Goal: Task Accomplishment & Management: Use online tool/utility

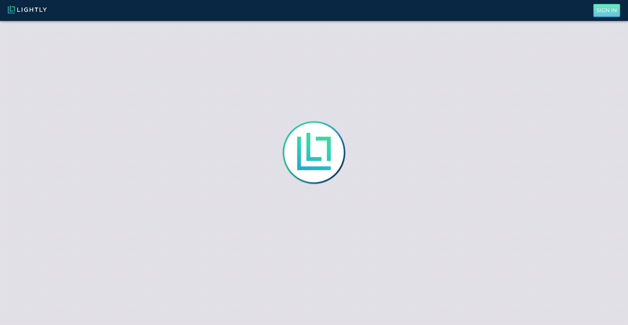
click at [603, 12] on p "Sign In" at bounding box center [606, 11] width 20 height 8
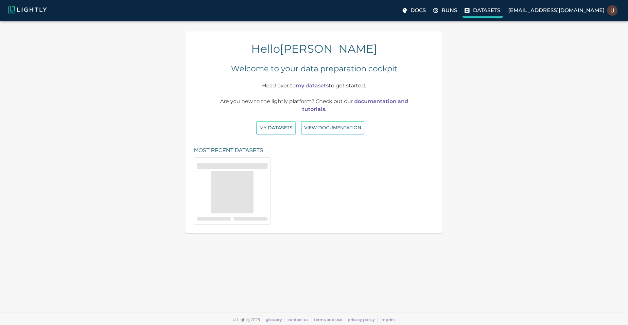
click at [500, 12] on p "Datasets" at bounding box center [486, 11] width 27 height 8
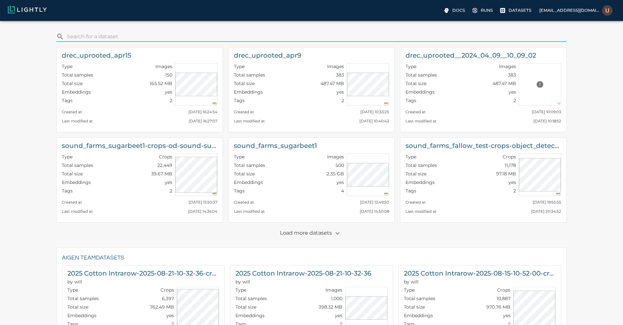
click at [302, 231] on p "Load more datasets" at bounding box center [311, 233] width 63 height 11
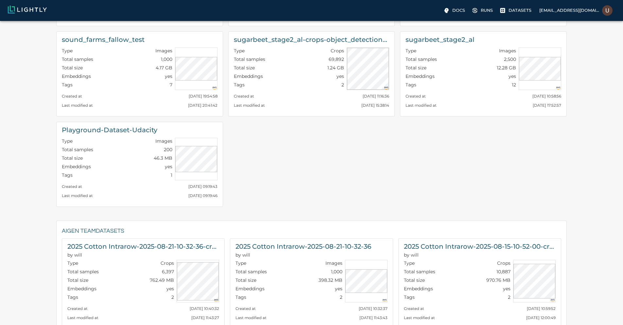
scroll to position [275, 0]
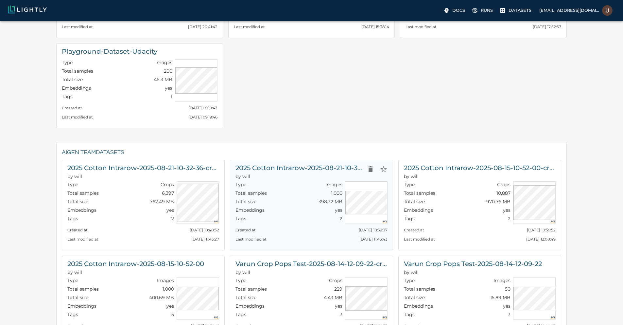
click at [299, 164] on h6 "2025 Cotton Intrarow-2025-08-21-10-32-36" at bounding box center [299, 167] width 128 height 10
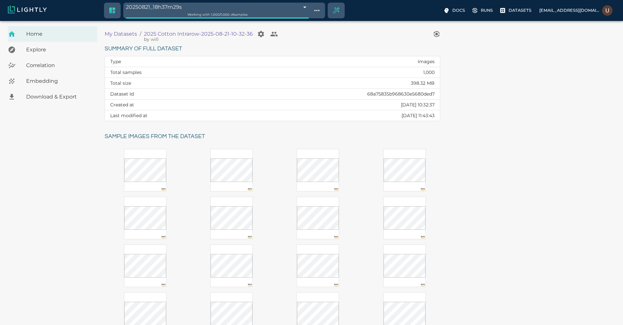
click at [47, 81] on span "Embedding" at bounding box center [59, 81] width 66 height 8
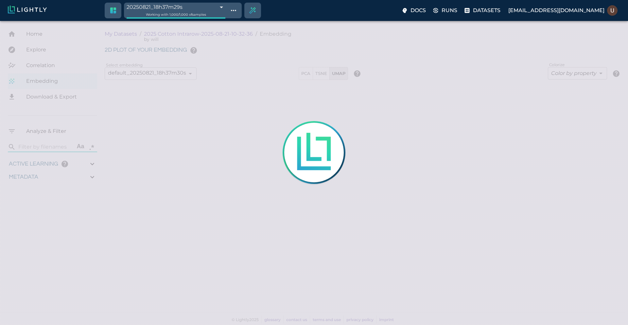
type input "0.85562692889968"
type input "3.70062692889968"
type input "19.5529689788818"
type input "73.7899689788818"
type input "9007199254740991"
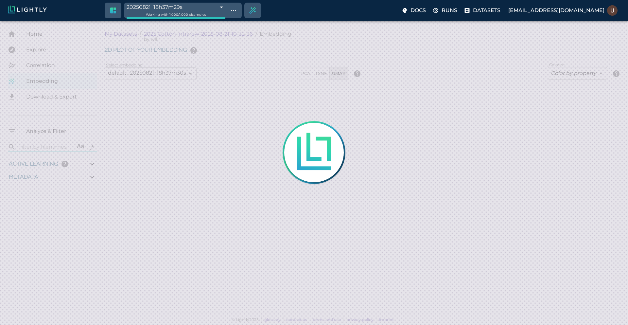
type input "9007199254740991"
type input "0.85562692889968"
type input "3.70062692889968"
type input "19.5529689788818"
type input "73.7899689788818"
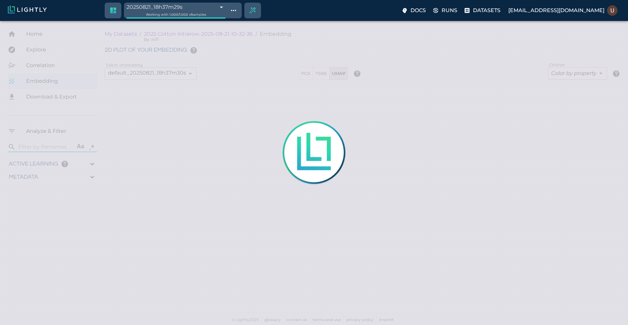
type input "9007199254740991"
type input "0.85562692889968"
type input "3.70062692889968"
type input "19.5529689788818"
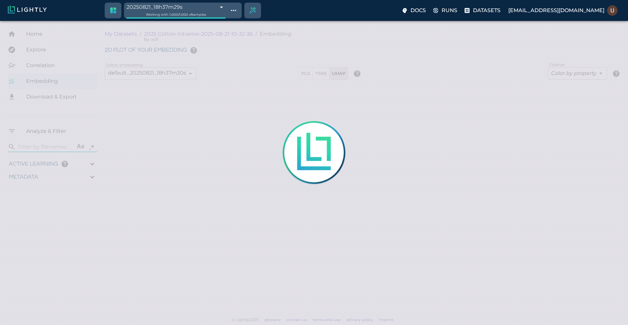
type input "73.7899689788818"
type input "0.85562692889968"
type input "3.70062692889968"
type input "19.5529689788818"
type input "73.7899689788818"
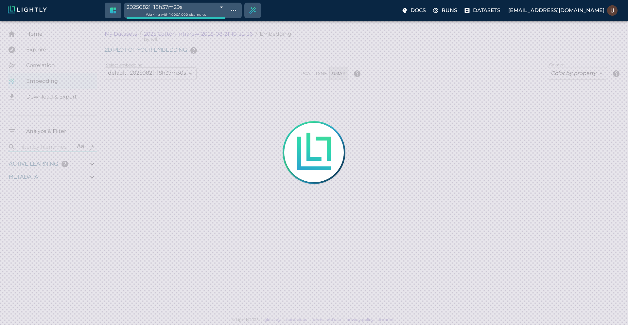
type input "0.85562692889968"
type input "3.70062692889968"
type input "19.5529689788818"
type input "73.7899689788818"
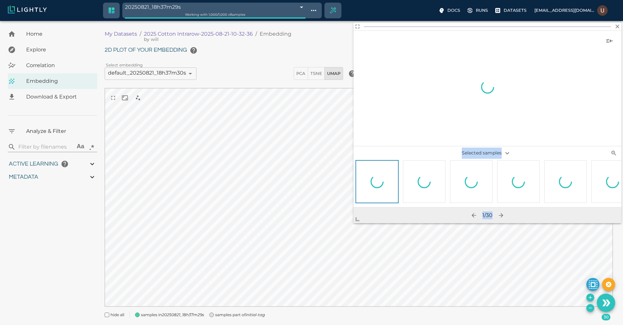
click at [228, 271] on body "20250821_18h37m29s 68a7676adc31fedef405bfe3 Working with 1,000 / 1,000 of sampl…" at bounding box center [311, 181] width 623 height 320
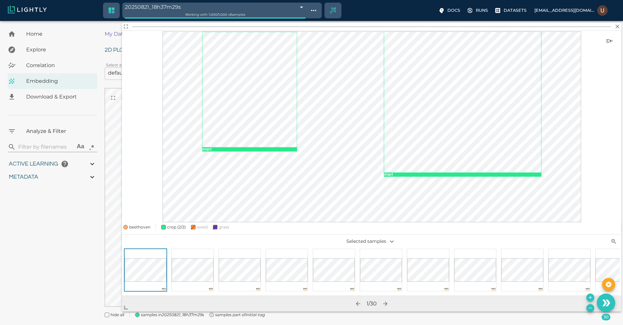
drag, startPoint x: 282, startPoint y: 248, endPoint x: 120, endPoint y: 313, distance: 174.3
click at [122, 311] on span at bounding box center [128, 304] width 13 height 13
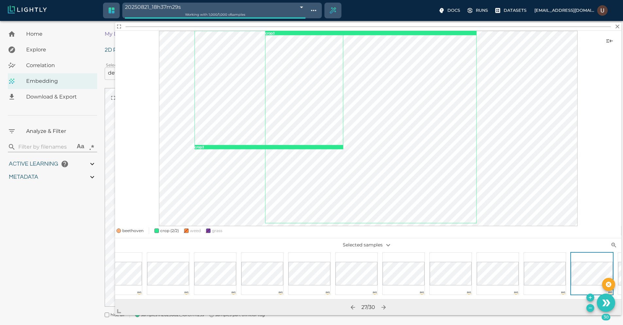
scroll to position [0, 756]
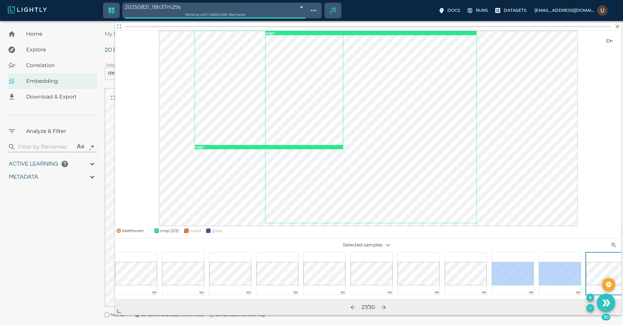
drag, startPoint x: 537, startPoint y: 260, endPoint x: 532, endPoint y: 253, distance: 9.0
click at [532, 253] on div at bounding box center [65, 275] width 1412 height 47
click at [617, 25] on icon "button" at bounding box center [617, 26] width 7 height 7
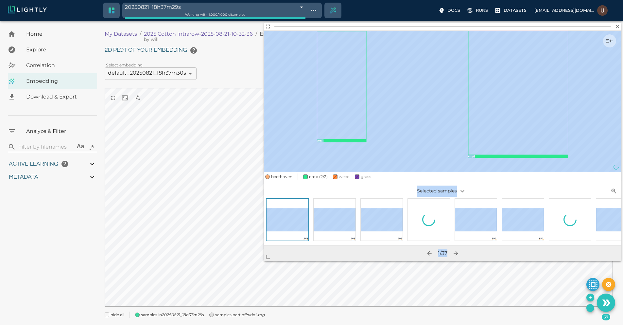
click at [254, 266] on body "20250821_18h37m29s 68a7676adc31fedef405bfe3 Working with 1,000 / 1,000 of sampl…" at bounding box center [311, 181] width 623 height 320
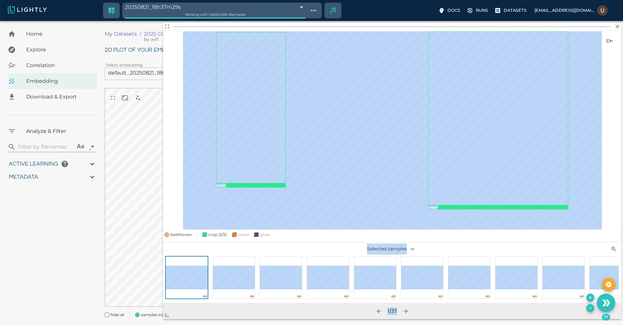
scroll to position [16, 0]
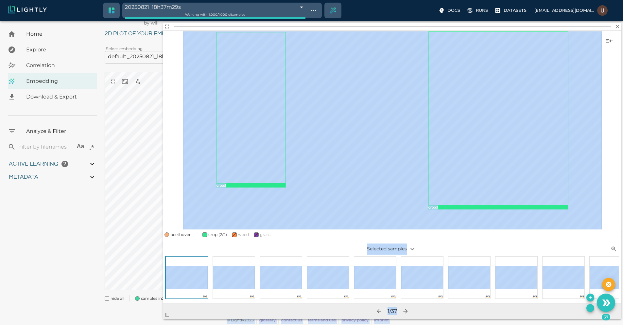
drag, startPoint x: 269, startPoint y: 256, endPoint x: 158, endPoint y: 319, distance: 127.9
click at [158, 319] on body "20250821_18h37m29s 68a7676adc31fedef405bfe3 Working with 1,000 / 1,000 of sampl…" at bounding box center [311, 165] width 623 height 320
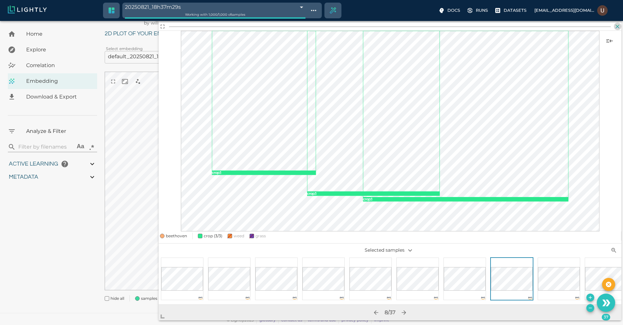
click at [619, 26] on icon "button" at bounding box center [617, 26] width 7 height 7
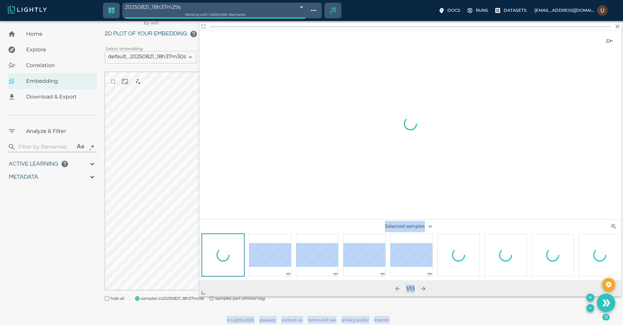
drag, startPoint x: 365, startPoint y: 213, endPoint x: 161, endPoint y: 311, distance: 226.5
click at [161, 311] on body "20250821_18h37m29s 68a7676adc31fedef405bfe3 Working with 1,000 / 1,000 of sampl…" at bounding box center [311, 165] width 623 height 320
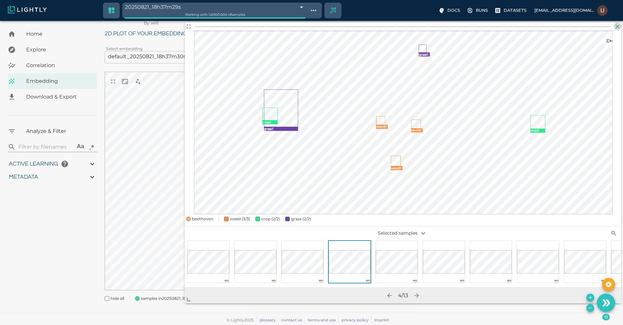
click at [620, 27] on icon "button" at bounding box center [617, 26] width 7 height 7
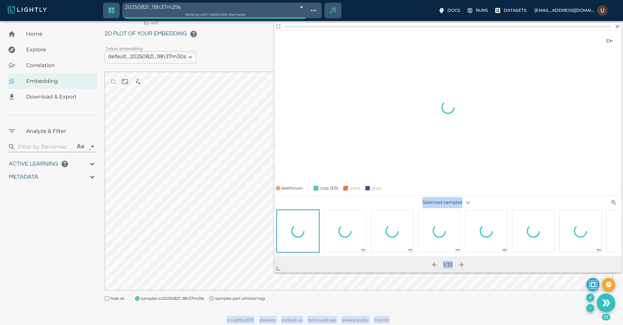
click at [242, 289] on body "20250821_18h37m29s 68a7676adc31fedef405bfe3 Working with 1,000 / 1,000 of sampl…" at bounding box center [311, 165] width 623 height 320
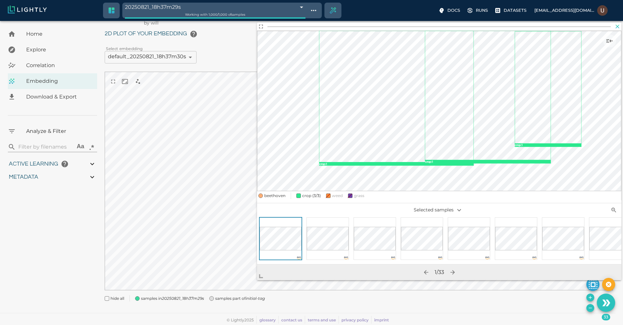
click at [615, 27] on icon "button" at bounding box center [617, 26] width 7 height 7
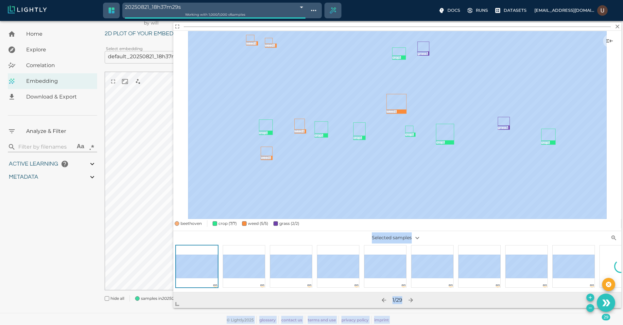
drag, startPoint x: 363, startPoint y: 216, endPoint x: 153, endPoint y: 319, distance: 233.9
click at [153, 319] on body "20250821_18h37m29s 68a7676adc31fedef405bfe3 Working with 1,000 / 1,000 of sampl…" at bounding box center [311, 165] width 623 height 320
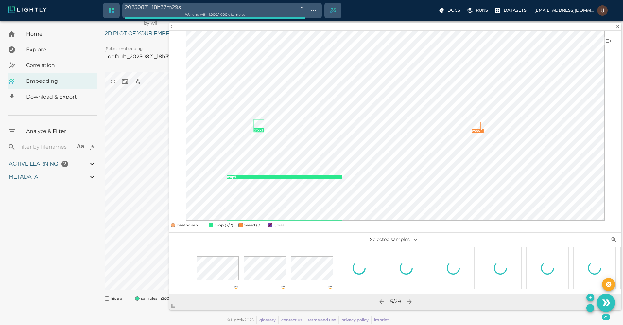
scroll to position [0, 578]
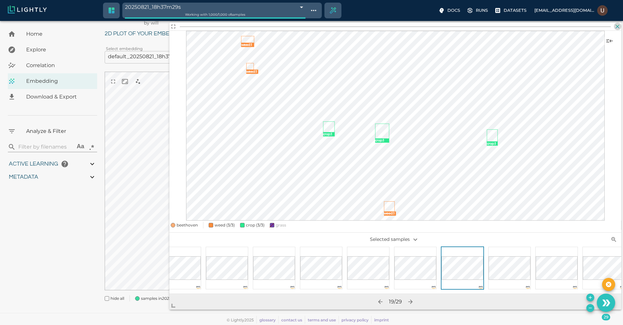
click at [620, 27] on icon "button" at bounding box center [617, 26] width 7 height 7
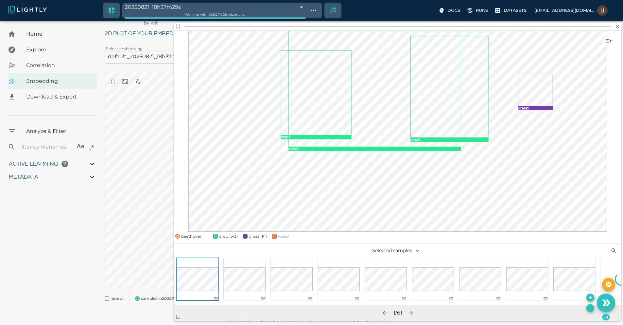
drag, startPoint x: 365, startPoint y: 216, endPoint x: 180, endPoint y: 318, distance: 211.7
click at [180, 318] on span at bounding box center [180, 313] width 13 height 13
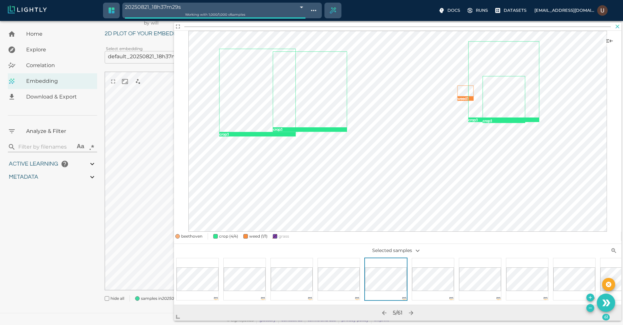
click at [619, 25] on icon "button" at bounding box center [617, 26] width 7 height 7
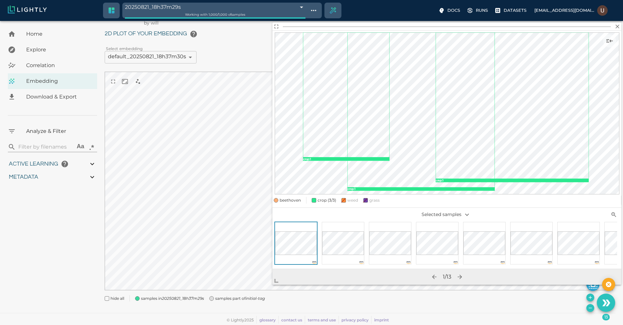
drag, startPoint x: 366, startPoint y: 217, endPoint x: 230, endPoint y: 309, distance: 164.1
click at [272, 284] on span at bounding box center [278, 277] width 13 height 13
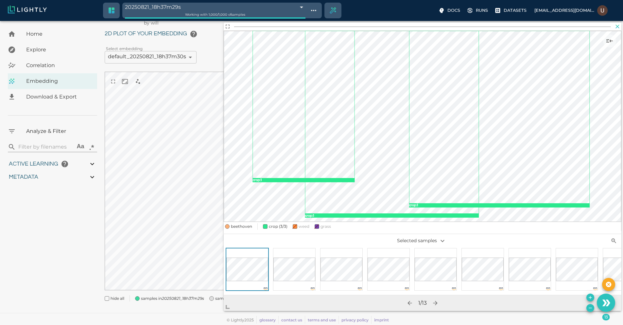
click at [617, 29] on icon "button" at bounding box center [617, 26] width 7 height 7
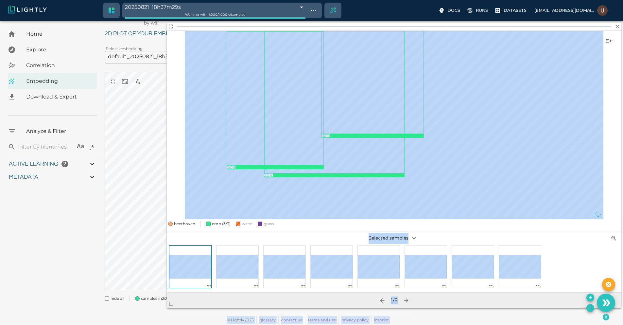
drag, startPoint x: 364, startPoint y: 216, endPoint x: 161, endPoint y: 309, distance: 223.4
click at [161, 309] on body "20250821_18h37m29s 68a7676adc31fedef405bfe3 Working with 1,000 / 1,000 of sampl…" at bounding box center [311, 165] width 623 height 320
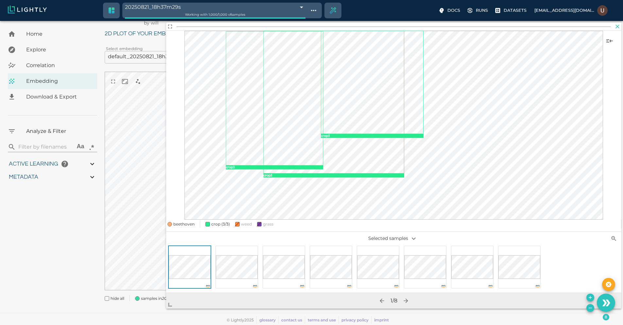
click at [616, 27] on icon "button" at bounding box center [618, 27] width 4 height 4
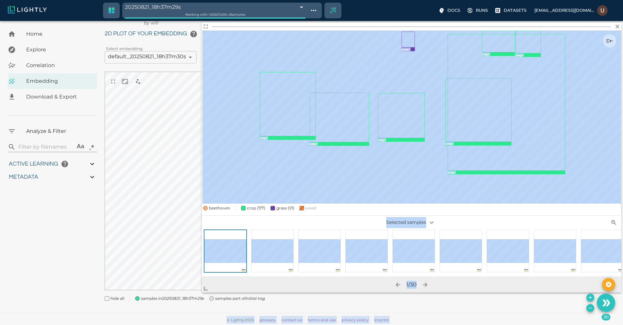
drag, startPoint x: 365, startPoint y: 215, endPoint x: 198, endPoint y: 296, distance: 184.8
click at [198, 296] on body "20250821_18h37m29s 68a7676adc31fedef405bfe3 Working with 1,000 / 1,000 of sampl…" at bounding box center [311, 165] width 623 height 320
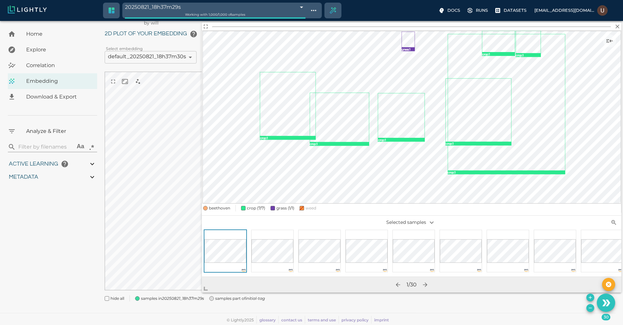
click at [618, 27] on icon "button" at bounding box center [617, 26] width 7 height 7
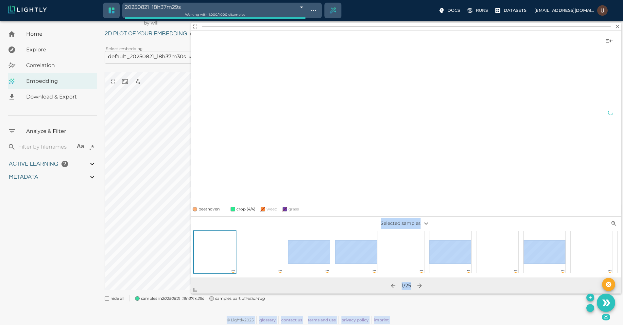
drag, startPoint x: 367, startPoint y: 215, endPoint x: 183, endPoint y: 296, distance: 201.3
click at [183, 296] on body "20250821_18h37m29s 68a7676adc31fedef405bfe3 Working with 1,000 / 1,000 of sampl…" at bounding box center [311, 165] width 623 height 320
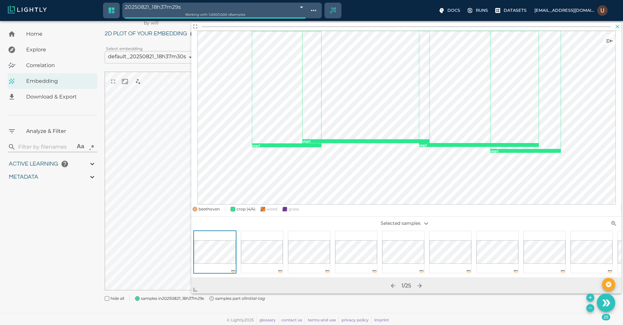
click at [617, 27] on icon "button" at bounding box center [618, 27] width 4 height 4
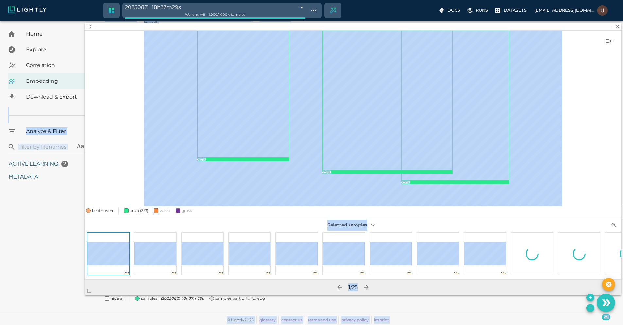
drag, startPoint x: 362, startPoint y: 216, endPoint x: 69, endPoint y: 299, distance: 304.6
click at [69, 299] on body "20250821_18h37m29s 68a7676adc31fedef405bfe3 Working with 1,000 / 1,000 of sampl…" at bounding box center [311, 165] width 623 height 320
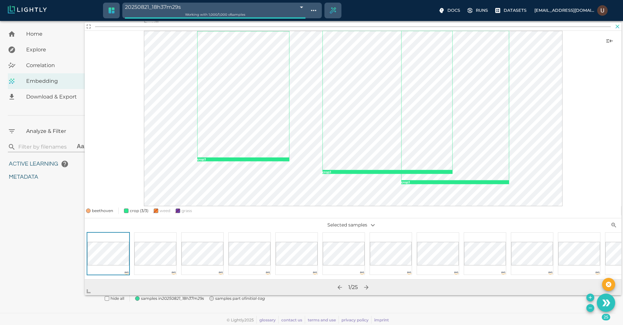
click at [617, 27] on icon "button" at bounding box center [618, 27] width 4 height 4
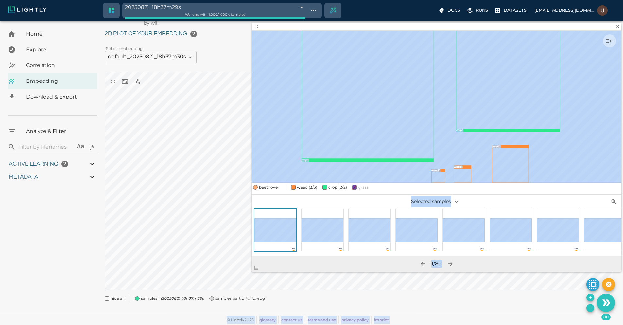
click at [226, 275] on body "20250821_18h37m29s 68a7676adc31fedef405bfe3 Working with 1,000 / 1,000 of sampl…" at bounding box center [311, 165] width 623 height 320
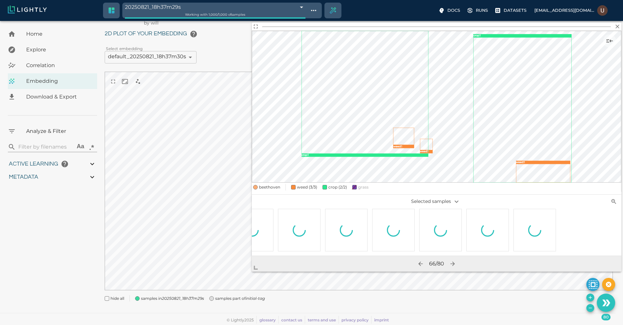
scroll to position [0, 3396]
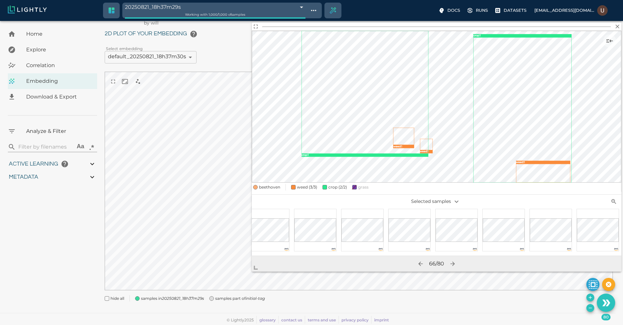
click at [618, 24] on icon "button" at bounding box center [617, 26] width 7 height 7
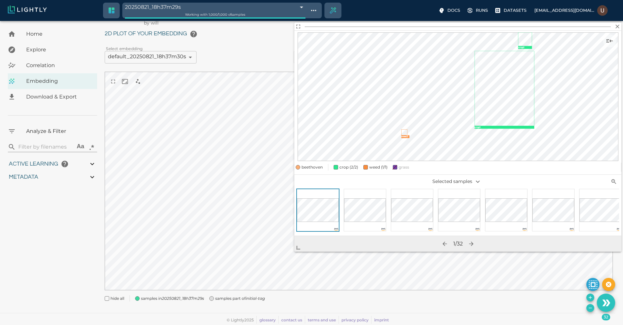
drag, startPoint x: 362, startPoint y: 213, endPoint x: 219, endPoint y: 291, distance: 163.1
click at [219, 291] on body "20250821_18h37m29s 68a7676adc31fedef405bfe3 Working with 1,000 / 1,000 of sampl…" at bounding box center [311, 165] width 623 height 320
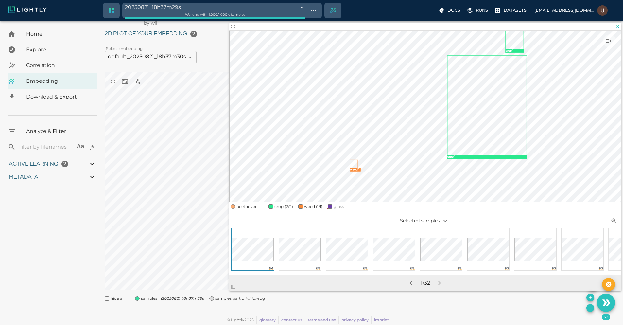
click at [618, 28] on icon "button" at bounding box center [617, 26] width 7 height 7
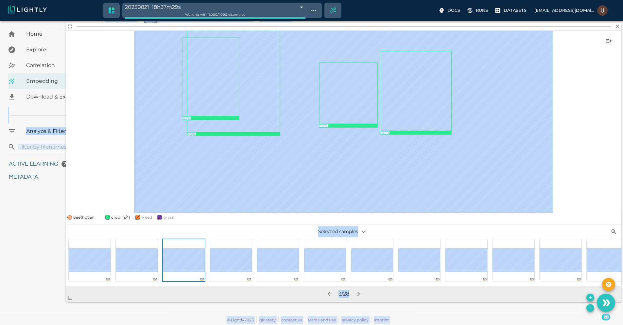
drag, startPoint x: 325, startPoint y: 230, endPoint x: 23, endPoint y: 300, distance: 310.3
click at [14, 305] on body "20250821_18h37m29s 68a7676adc31fedef405bfe3 Working with 1,000 / 1,000 of sampl…" at bounding box center [311, 165] width 623 height 320
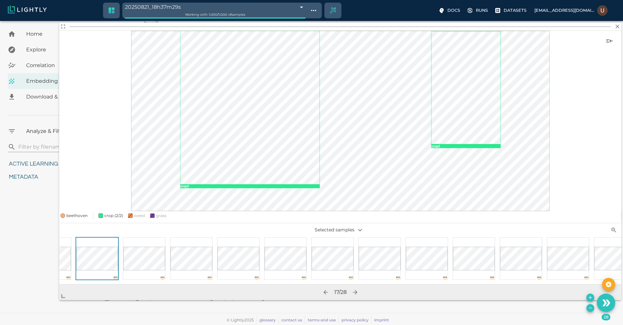
scroll to position [0, 756]
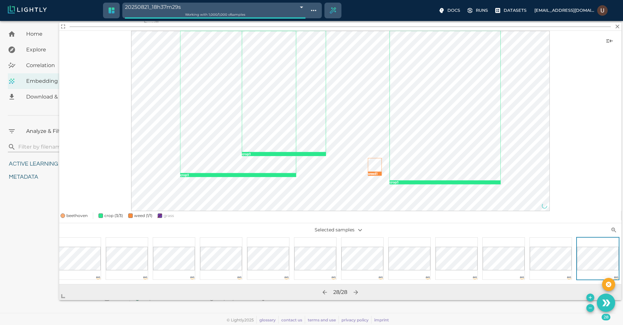
click at [618, 22] on body "20250821_18h37m29s 68a7676adc31fedef405bfe3 Working with 1,000 / 1,000 of sampl…" at bounding box center [311, 165] width 623 height 320
click at [618, 25] on icon "button" at bounding box center [618, 27] width 4 height 4
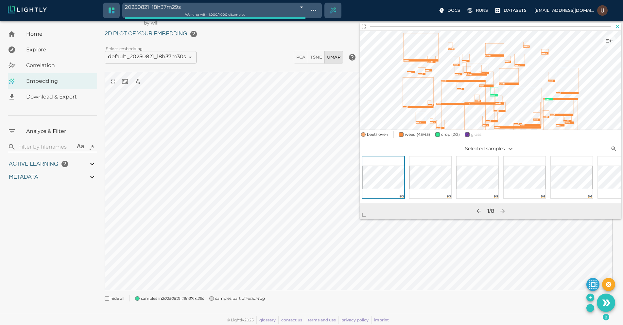
click at [617, 28] on icon "button" at bounding box center [617, 26] width 7 height 7
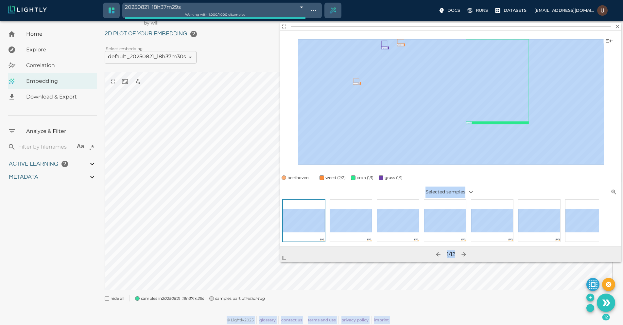
drag, startPoint x: 364, startPoint y: 213, endPoint x: 148, endPoint y: 319, distance: 241.2
click at [148, 319] on body "20250821_18h37m29s 68a7676adc31fedef405bfe3 Working with 1,000 / 1,000 of sampl…" at bounding box center [311, 165] width 623 height 320
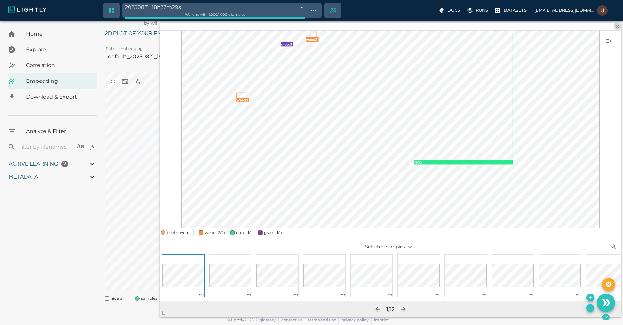
click at [618, 29] on icon "button" at bounding box center [617, 26] width 7 height 7
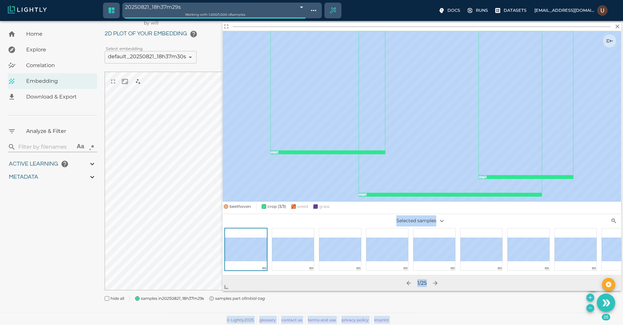
drag, startPoint x: 359, startPoint y: 219, endPoint x: 194, endPoint y: 305, distance: 185.5
click at [194, 305] on body "20250821_18h37m29s 68a7676adc31fedef405bfe3 Working with 1,000 / 1,000 of sampl…" at bounding box center [311, 165] width 623 height 320
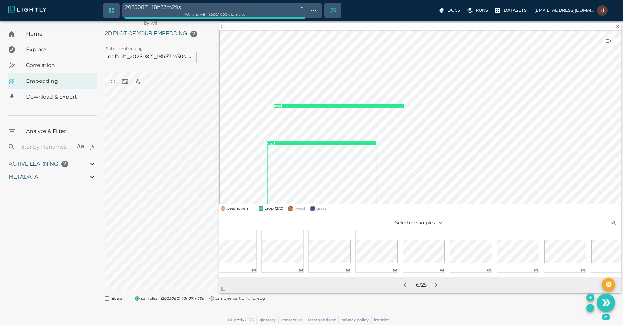
scroll to position [0, 0]
click at [618, 25] on icon "button" at bounding box center [617, 26] width 7 height 7
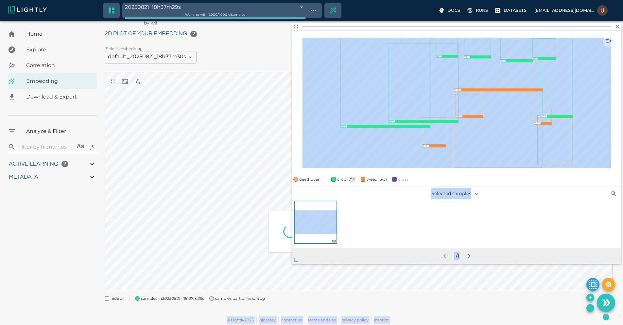
drag, startPoint x: 347, startPoint y: 230, endPoint x: 224, endPoint y: 320, distance: 152.3
click at [224, 320] on body "20250821_18h37m29s 68a7676adc31fedef405bfe3 Working with 1,000 / 1,000 of sampl…" at bounding box center [311, 165] width 623 height 320
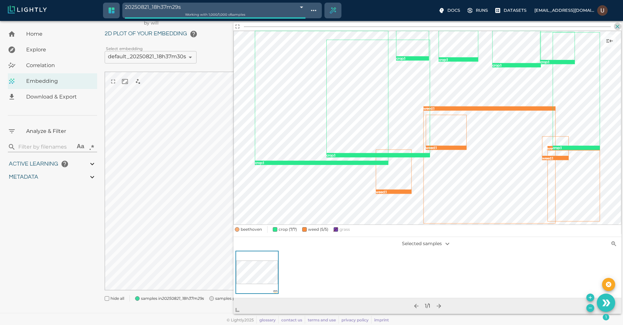
click at [619, 27] on icon "button" at bounding box center [617, 26] width 7 height 7
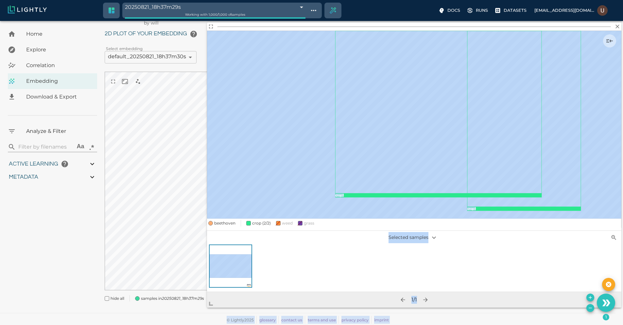
drag, startPoint x: 364, startPoint y: 216, endPoint x: 206, endPoint y: 307, distance: 182.2
click at [206, 307] on body "20250821_18h37m29s 68a7676adc31fedef405bfe3 Working with 1,000 / 1,000 of sampl…" at bounding box center [311, 165] width 623 height 320
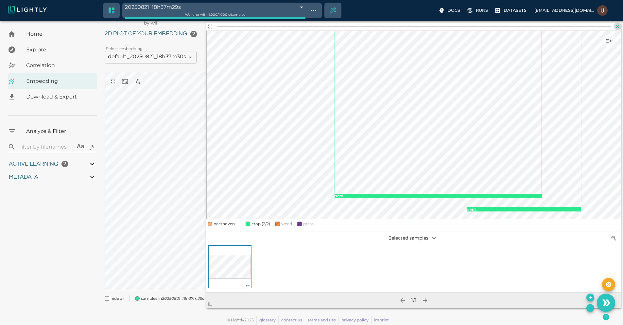
click at [616, 29] on icon "button" at bounding box center [617, 26] width 7 height 7
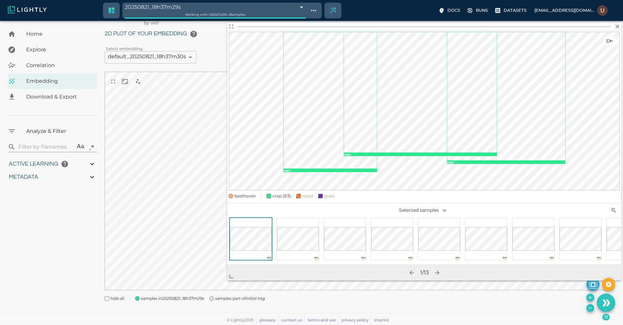
drag, startPoint x: 363, startPoint y: 215, endPoint x: 202, endPoint y: 294, distance: 178.9
click at [227, 280] on span at bounding box center [233, 273] width 13 height 13
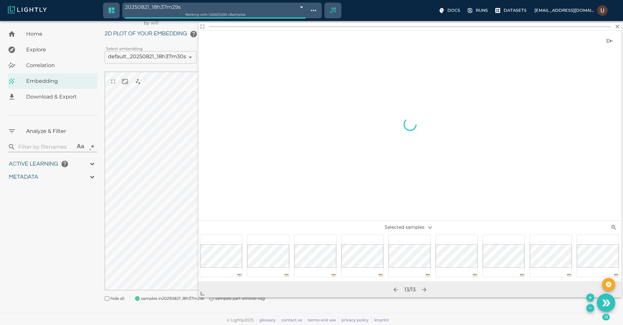
scroll to position [0, 189]
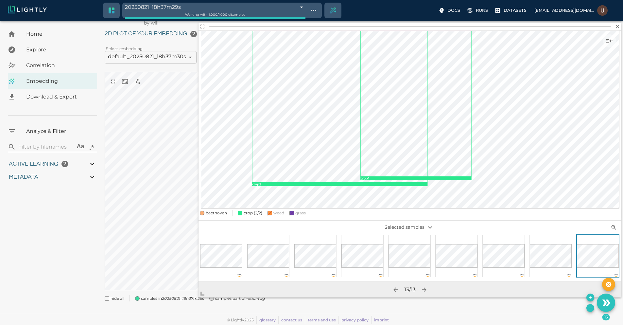
click at [618, 31] on icon "crop : 1 crop : 1" at bounding box center [410, 120] width 418 height 178
click at [617, 27] on icon "button" at bounding box center [617, 26] width 7 height 7
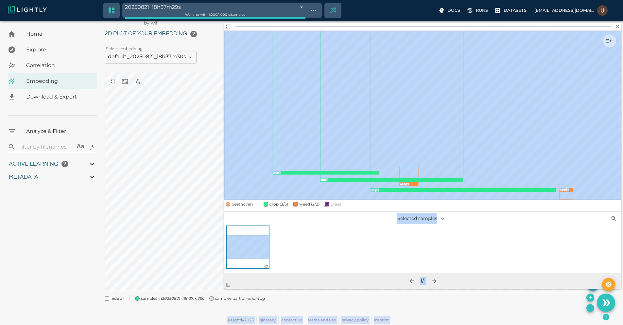
drag, startPoint x: 365, startPoint y: 215, endPoint x: 126, endPoint y: 321, distance: 262.2
click at [126, 321] on body "20250821_18h37m29s 68a7676adc31fedef405bfe3 Working with 1,000 / 1,000 of sampl…" at bounding box center [311, 165] width 623 height 320
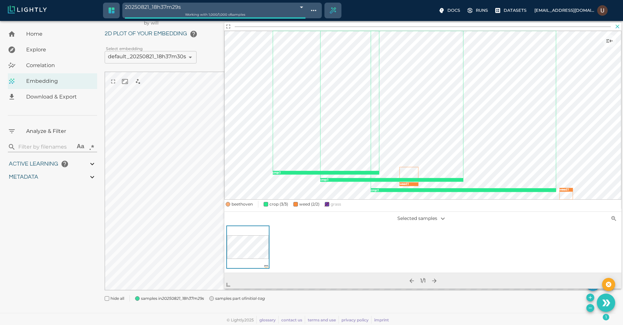
click at [616, 29] on icon "button" at bounding box center [617, 26] width 7 height 7
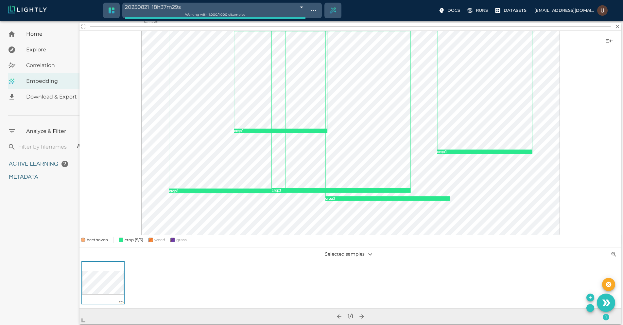
drag, startPoint x: 363, startPoint y: 215, endPoint x: 73, endPoint y: 324, distance: 309.4
click at [73, 324] on body "20250821_18h37m29s 68a7676adc31fedef405bfe3 Working with 1,000 / 1,000 of sampl…" at bounding box center [311, 165] width 623 height 320
click at [618, 28] on icon "button" at bounding box center [617, 26] width 7 height 7
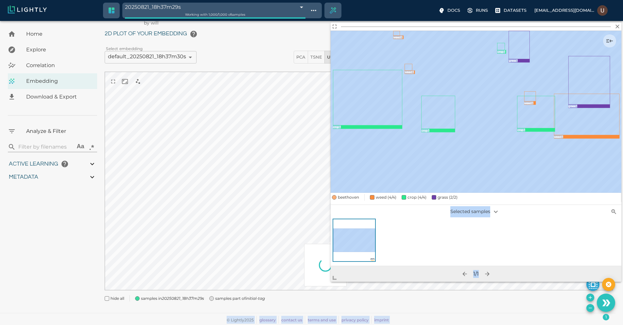
click at [331, 285] on body "20250821_18h37m29s 68a7676adc31fedef405bfe3 Working with 1,000 / 1,000 of sampl…" at bounding box center [311, 165] width 623 height 320
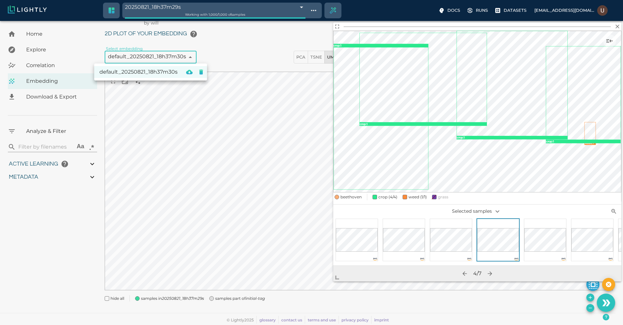
click at [158, 59] on body "20250821_18h37m29s 68a7676adc31fedef405bfe3 Working with 1,000 / 1,000 of sampl…" at bounding box center [311, 165] width 623 height 320
click at [158, 59] on div at bounding box center [311, 162] width 623 height 325
click at [201, 7] on body "20250821_18h37m29s 68a7676adc31fedef405bfe3 Working with 1,000 / 1,000 of sampl…" at bounding box center [311, 165] width 623 height 320
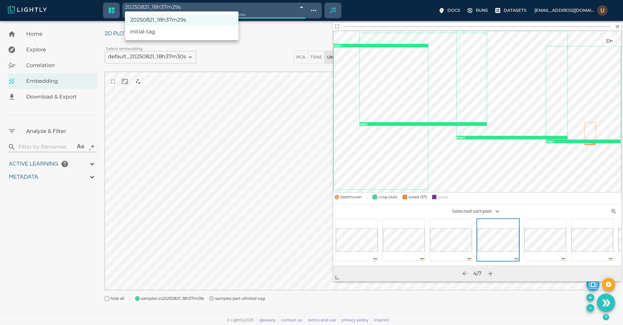
click at [201, 7] on div at bounding box center [311, 162] width 623 height 325
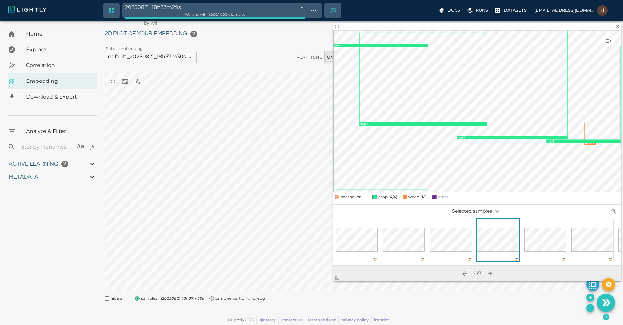
click at [177, 61] on body "20250821_18h37m29s 68a7676adc31fedef405bfe3 Working with 1,000 / 1,000 of sampl…" at bounding box center [311, 165] width 623 height 320
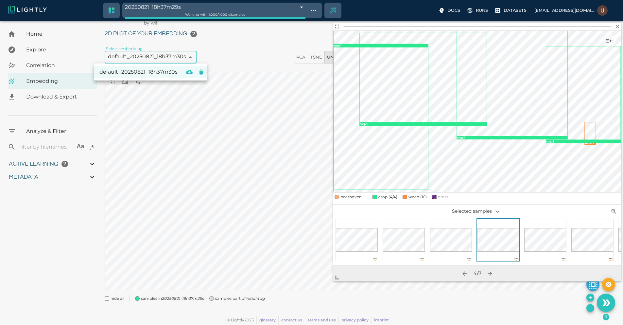
click at [178, 61] on div at bounding box center [311, 162] width 623 height 325
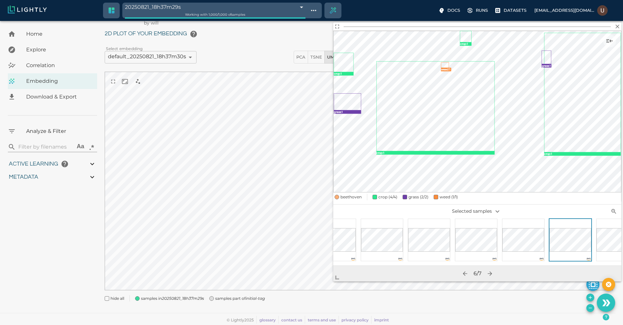
scroll to position [0, 42]
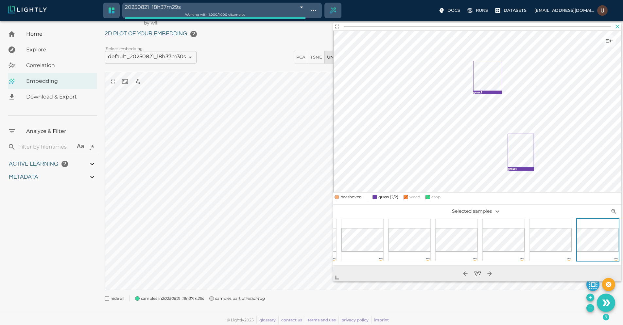
click at [618, 28] on icon "button" at bounding box center [617, 26] width 7 height 7
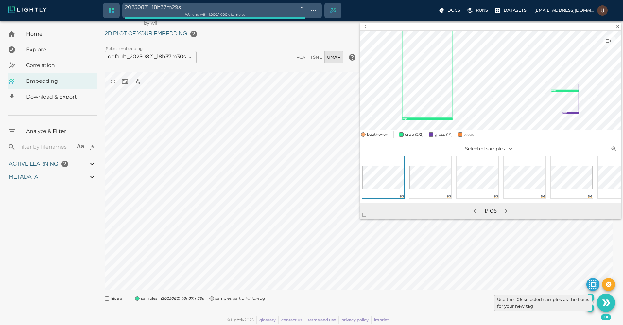
click at [608, 303] on icon "Use the 106 selected samples as the basis for your new tag" at bounding box center [607, 302] width 5 height 7
type input "9007199254740991"
type input "0.85562692889968"
type input "3.70062692889968"
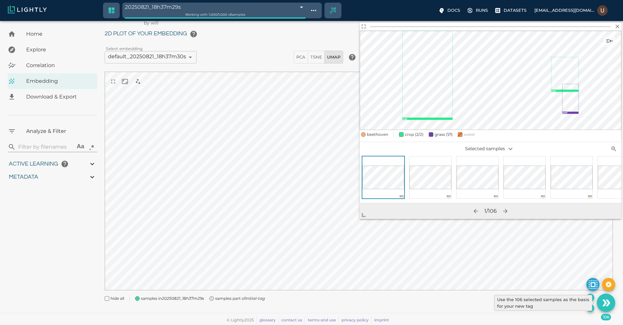
type input "19.5529689788818"
type input "73.7899689788818"
type input "9007199254740991"
type input "0.85562692889968"
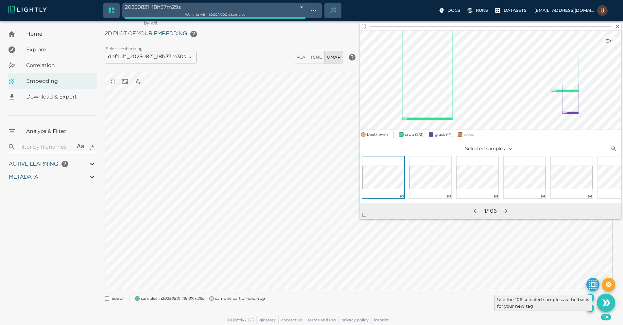
type input "3.70062692889968"
type input "19.5529689788818"
type input "73.7899689788818"
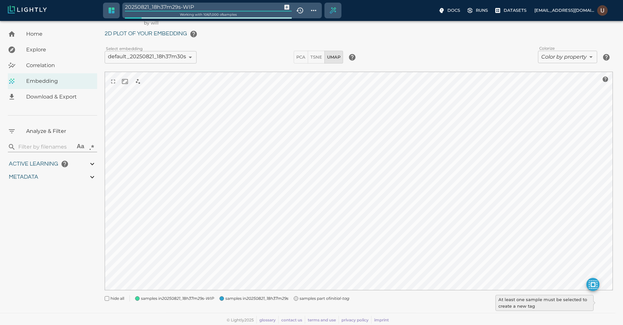
type input "0.85562692889968"
type input "3.70062692889968"
type input "19.5529689788818"
type input "73.7899689788818"
type input "0.85562692889968"
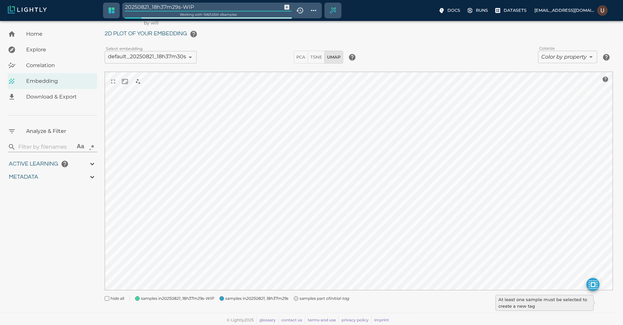
type input "3.70062692889968"
type input "19.5529689788818"
type input "73.7899689788818"
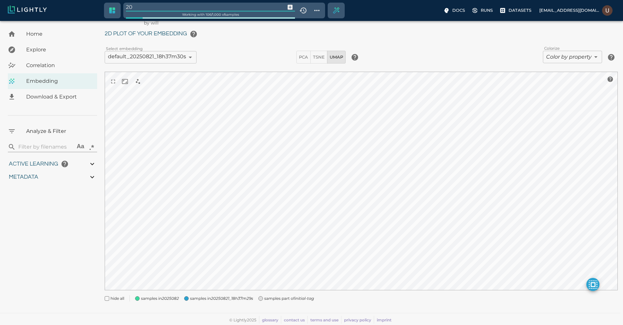
type input "2"
type input "large-lower-priority"
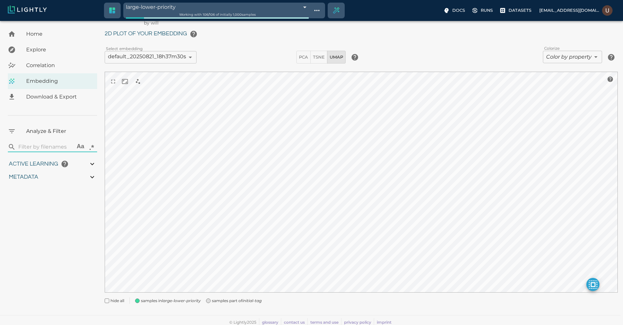
type input "9007199254740991"
type input "0.85562692889968"
type input "3.70062692889968"
type input "19.5529689788818"
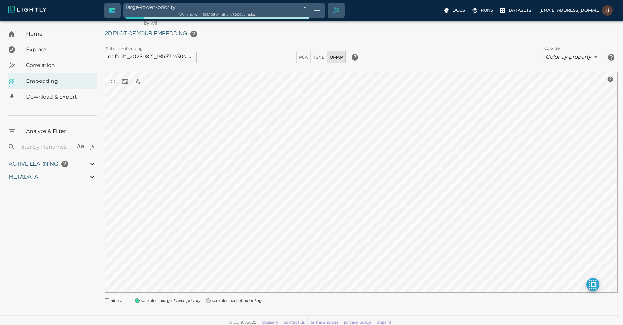
type input "73.7899689788818"
type input "9007199254740991"
type input "0.85562692889968"
type input "3.70062692889968"
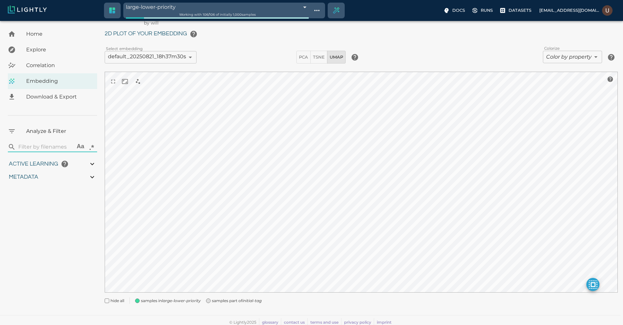
type input "19.5529689788818"
type input "73.7899689788818"
type input "0.85562692889968"
type input "3.70062692889968"
type input "19.5529689788818"
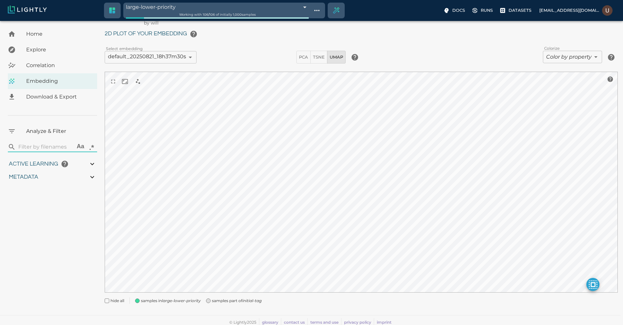
type input "73.7899689788818"
type input "0.85562692889968"
type input "3.70062692889968"
type input "19.5529689788818"
type input "73.7899689788818"
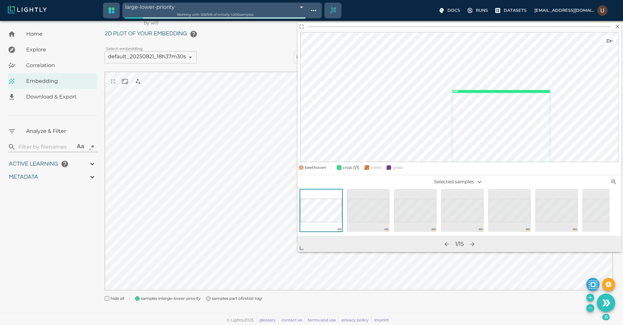
drag, startPoint x: 365, startPoint y: 213, endPoint x: 222, endPoint y: 275, distance: 156.3
click at [297, 252] on span at bounding box center [303, 245] width 13 height 13
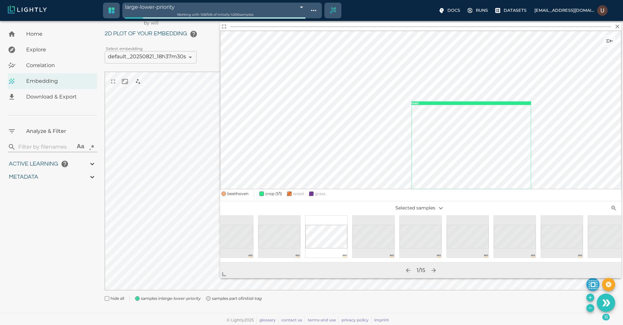
scroll to position [0, 305]
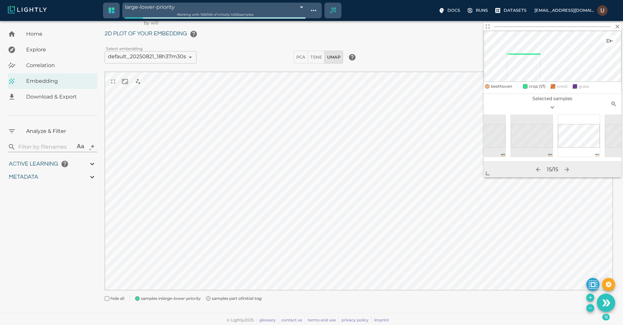
drag, startPoint x: 223, startPoint y: 275, endPoint x: 486, endPoint y: 175, distance: 282.1
click at [486, 175] on span at bounding box center [489, 170] width 13 height 13
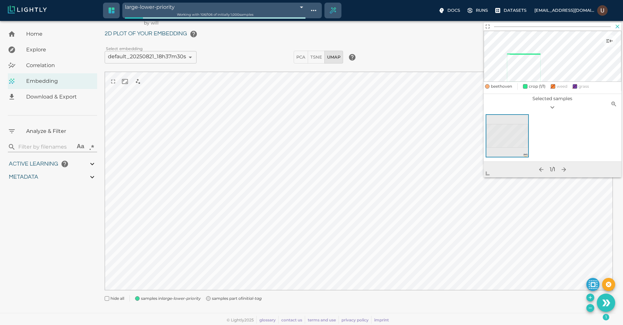
click at [618, 28] on icon "button" at bounding box center [617, 26] width 7 height 7
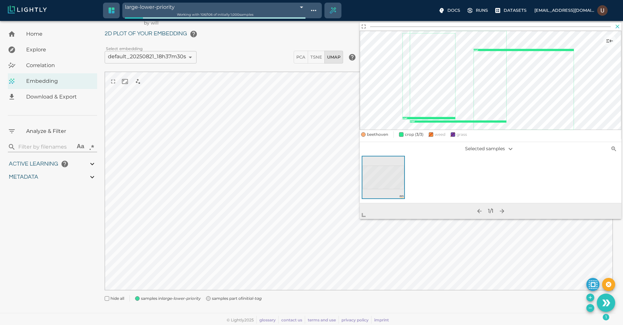
click at [618, 26] on icon "button" at bounding box center [617, 26] width 7 height 7
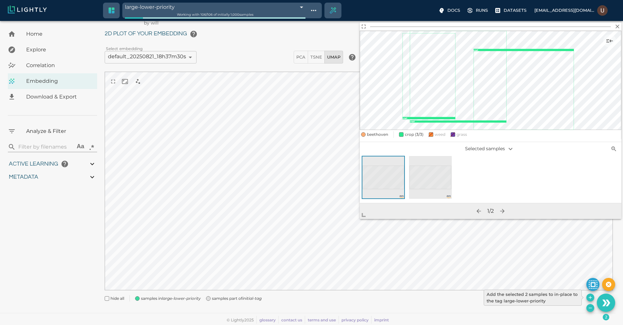
click at [591, 297] on icon "Add the selected 2 samples to in-place to the tag large-lower-priority" at bounding box center [589, 297] width 5 height 5
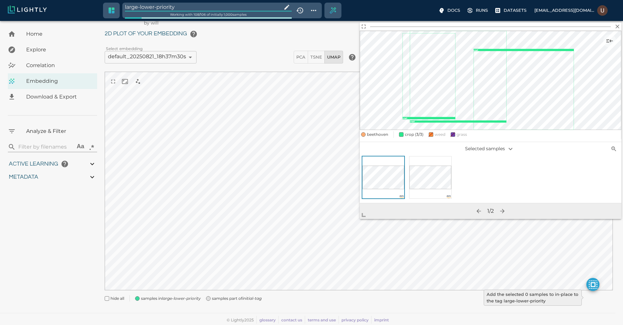
type input "9007199254740991"
type input "0.85562692889968"
type input "3.70062692889968"
type input "19.5529689788818"
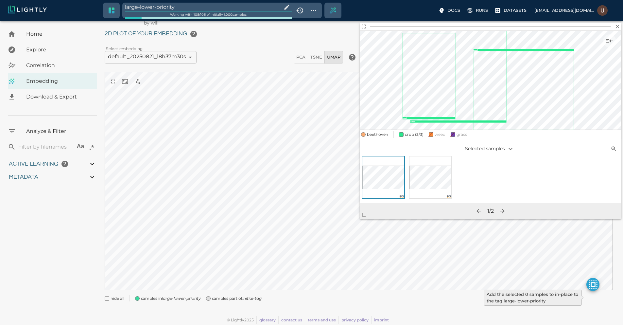
type input "73.7899689788818"
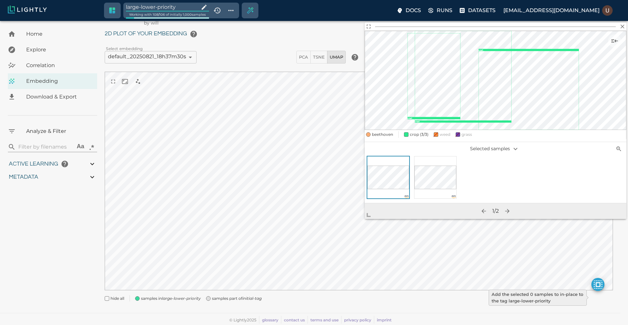
type input "9007199254740991"
type input "0.85562692889968"
type input "3.70062692889968"
type input "19.5529689788818"
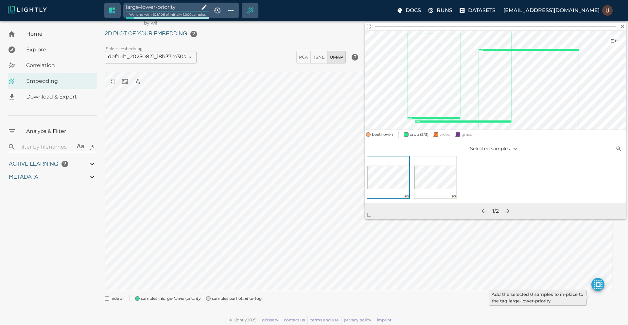
type input "73.7899689788818"
type input "0.85562692889968"
type input "3.70062692889968"
type input "19.5529689788818"
type input "73.7899689788818"
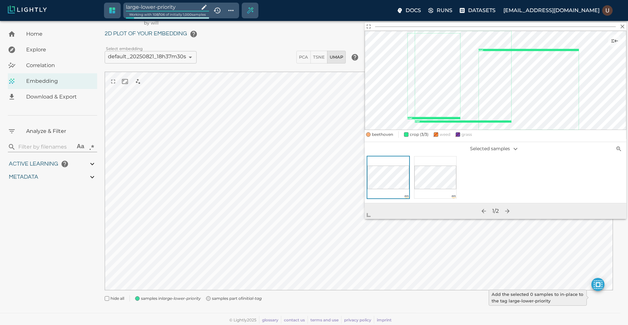
type input "0.85562692889968"
type input "3.70062692889968"
type input "19.5529689788818"
type input "73.7899689788818"
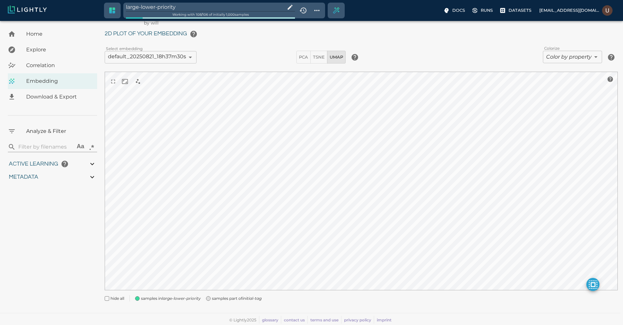
click at [459, 314] on div "Dataset loading completed! It seems like lightly-serve is not running. Please s…" at bounding box center [311, 165] width 623 height 320
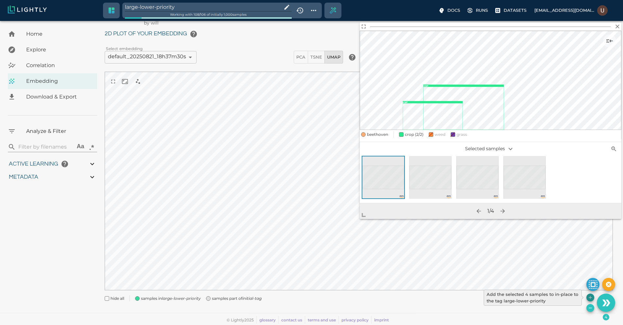
click at [587, 295] on button "Add the selected 4 samples to in-place to the tag large-lower-priority" at bounding box center [590, 297] width 8 height 8
type input "9007199254740991"
type input "0.85562692889968"
type input "3.70062692889968"
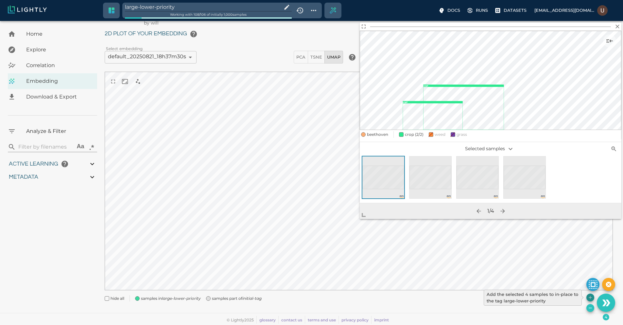
type input "19.5529689788818"
type input "73.7899689788818"
type input "9007199254740991"
type input "0.85562692889968"
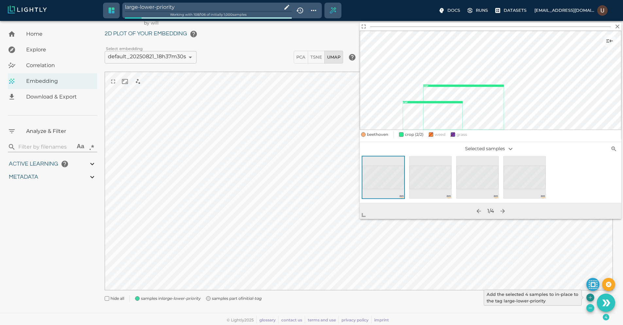
type input "3.70062692889968"
type input "19.5529689788818"
type input "73.7899689788818"
type input "0.85562692889968"
type input "3.70062692889968"
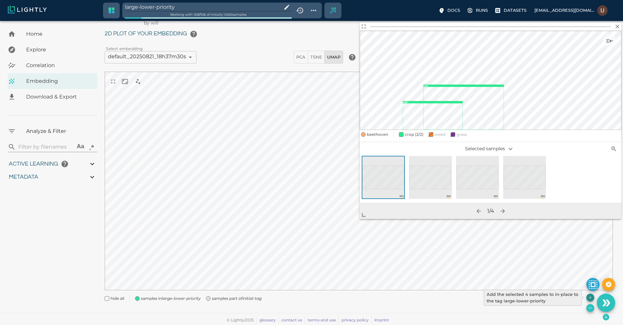
type input "19.5529689788818"
type input "73.7899689788818"
type input "0.85562692889968"
type input "3.70062692889968"
type input "19.5529689788818"
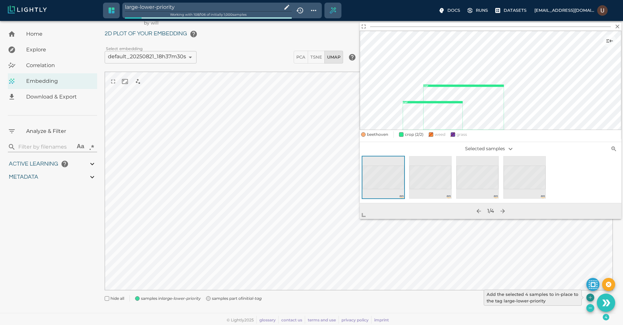
type input "73.7899689788818"
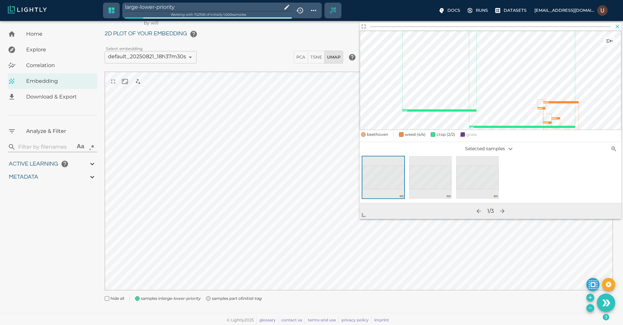
click at [617, 29] on icon "button" at bounding box center [617, 26] width 7 height 7
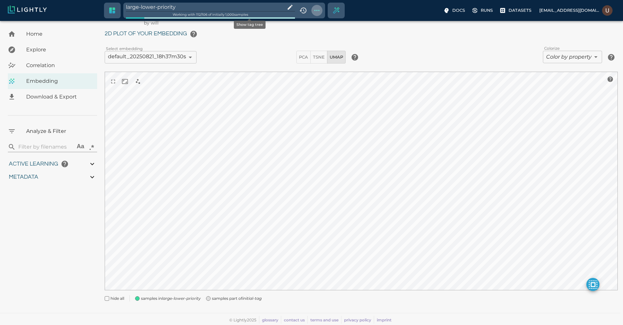
click at [313, 9] on icon "Show tag tree" at bounding box center [317, 11] width 8 height 8
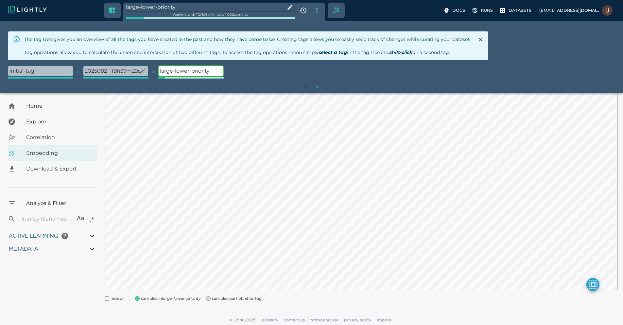
click at [112, 71] on p "20250821_18h37m29s" at bounding box center [115, 71] width 65 height 10
click at [191, 8] on input "large-lower-priority" at bounding box center [204, 7] width 157 height 9
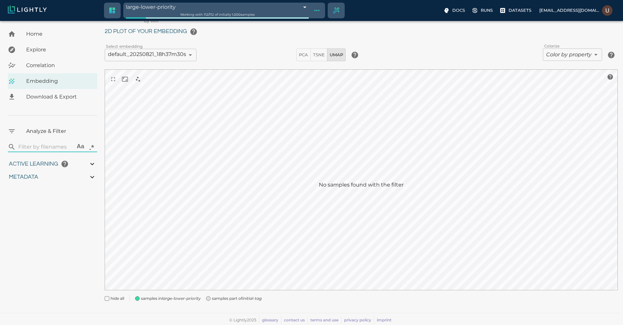
scroll to position [16, 0]
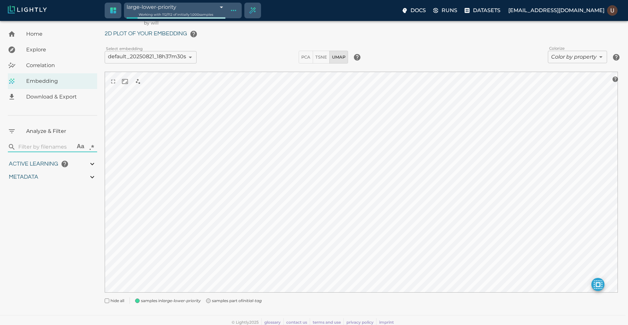
click at [239, 8] on body "large-lower-priority 68a78c1edc31fedef414ae5b Working with 112 / 112 of initial…" at bounding box center [314, 166] width 628 height 322
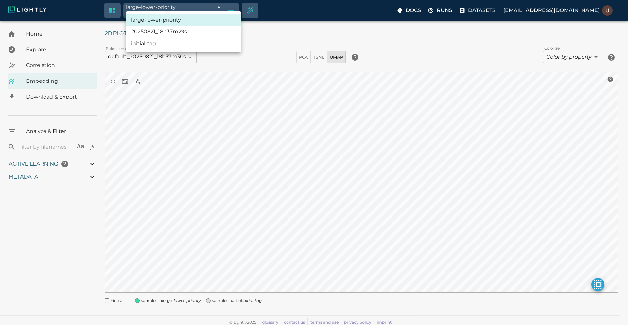
click at [253, 9] on div at bounding box center [314, 162] width 628 height 325
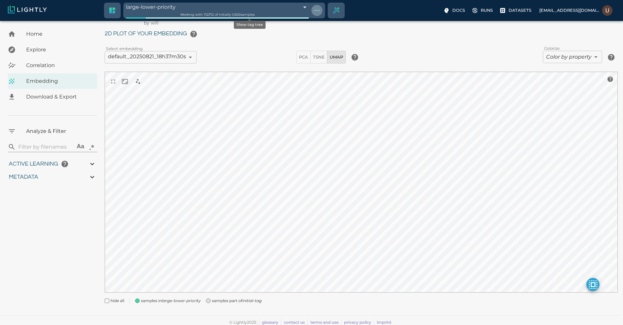
click at [313, 9] on icon "Show tag tree" at bounding box center [317, 11] width 8 height 8
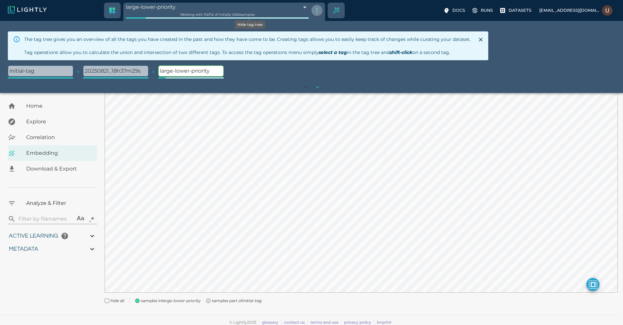
click at [313, 9] on icon "Hide tag tree" at bounding box center [317, 11] width 8 height 8
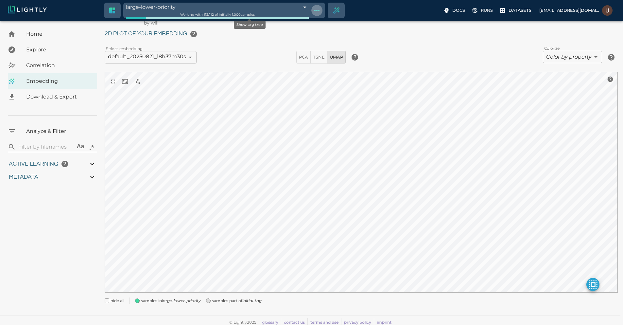
click at [313, 9] on icon "Show tag tree" at bounding box center [317, 11] width 8 height 8
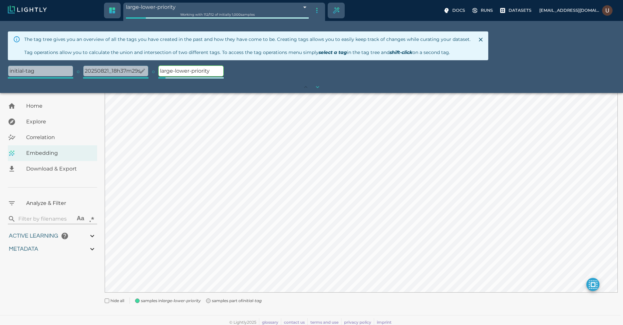
click at [133, 73] on p "20250821_18h37m29s" at bounding box center [115, 71] width 65 height 10
type input "68a7676adc31fedef405bfe3"
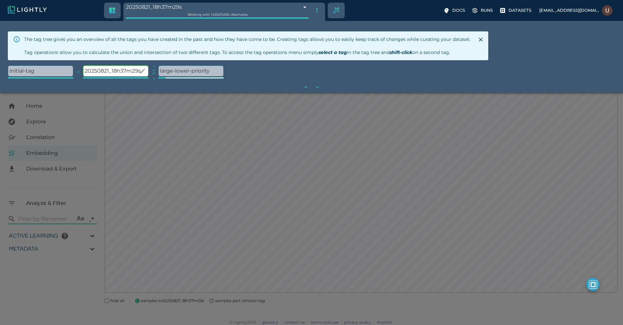
type input "9007199254740991"
type input "0.85562692889968"
type input "3.70062692889968"
type input "19.5529689788818"
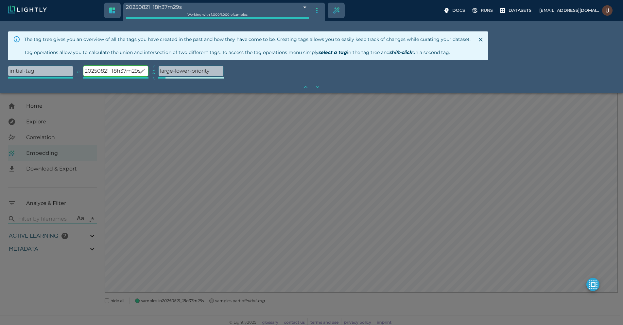
type input "73.7899689788818"
type input "9007199254740991"
type input "0.85562692889968"
type input "3.70062692889968"
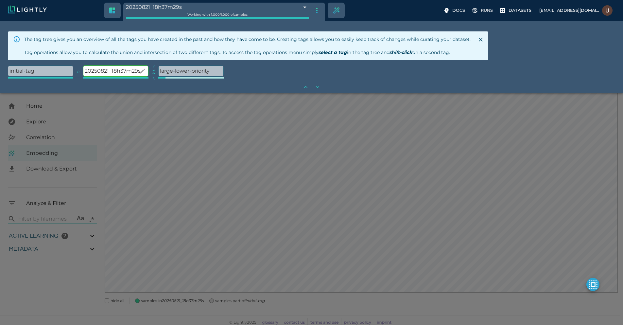
type input "19.5529689788818"
type input "73.7899689788818"
type input "0.85562692889968"
type input "3.70062692889968"
type input "19.5529689788818"
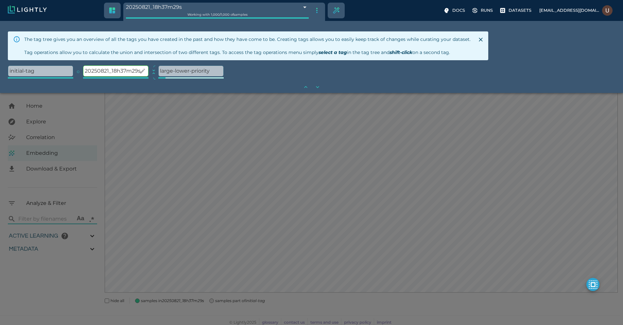
type input "73.7899689788818"
type input "0.85562692889968"
type input "3.70062692889968"
type input "19.5529689788818"
type input "73.7899689788818"
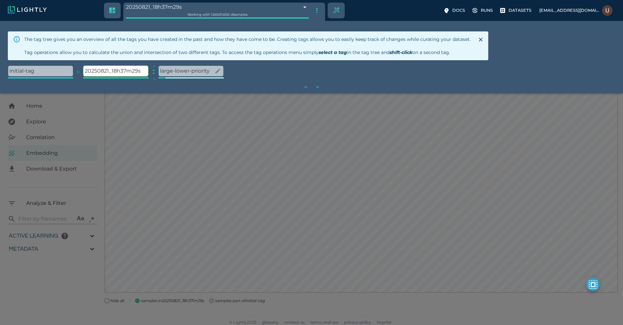
click at [171, 71] on p "large-lower-priority" at bounding box center [191, 71] width 65 height 10
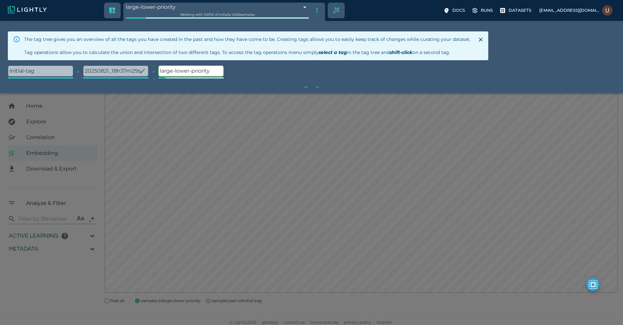
click at [112, 74] on p "20250821_18h37m29s" at bounding box center [115, 71] width 65 height 10
type input "68a7676adc31fedef405bfe3"
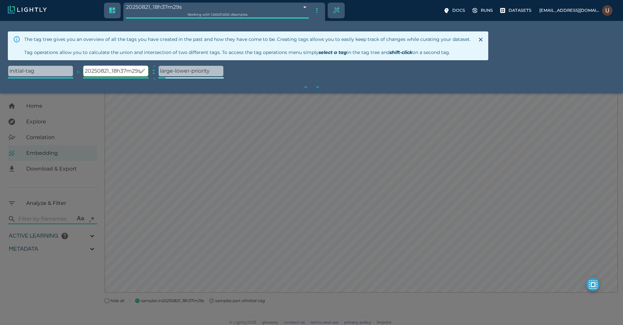
type input "9007199254740991"
type input "0.85562692889968"
type input "3.70062692889968"
type input "19.5529689788818"
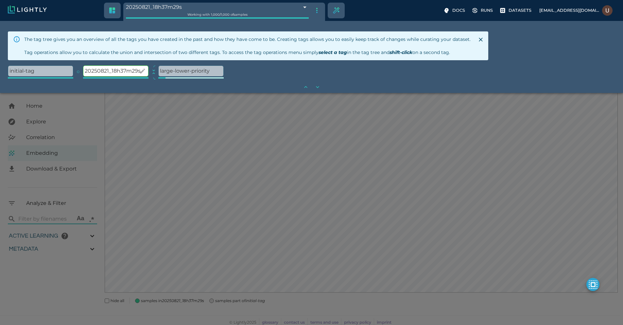
type input "73.7899689788818"
type input "0.85562692889968"
type input "3.70062692889968"
type input "19.5529689788818"
type input "73.7899689788818"
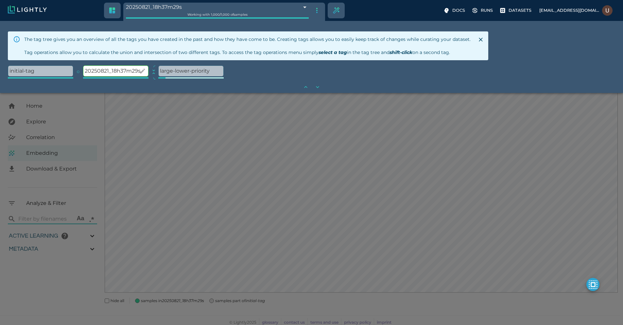
type input "0.85562692889968"
type input "3.70062692889968"
type input "19.5529689788818"
type input "73.7899689788818"
click at [332, 12] on icon "Create selection" at bounding box center [335, 10] width 7 height 7
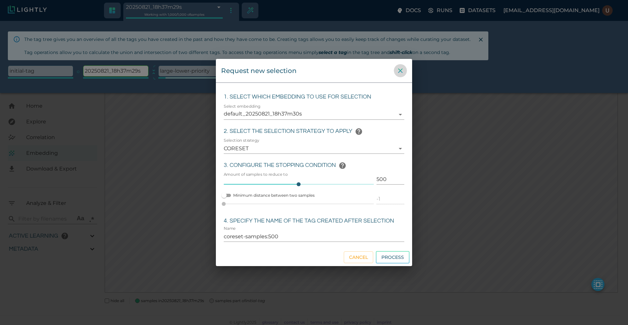
click at [402, 73] on icon "close" at bounding box center [400, 71] width 8 height 8
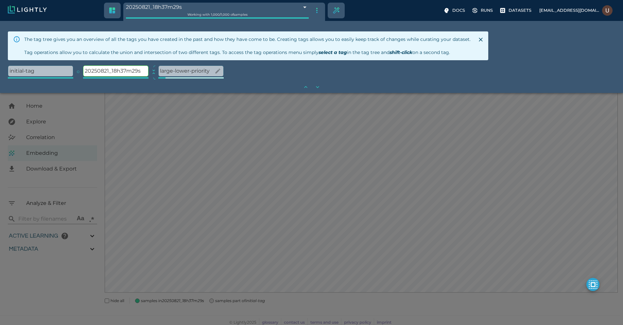
click at [165, 71] on p "large-lower-priority" at bounding box center [191, 71] width 65 height 10
type input "68a78c1edc31fedef414ae5b"
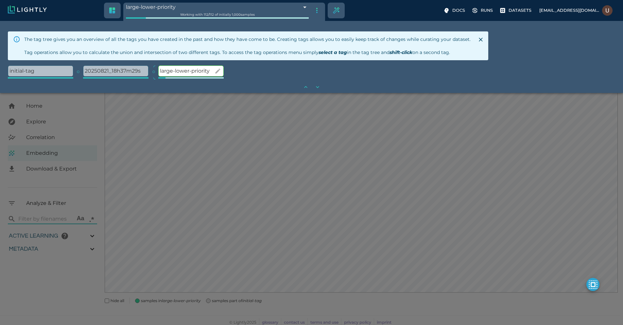
type input "9007199254740991"
type input "0.85562692889968"
type input "3.70062692889968"
type input "19.5529689788818"
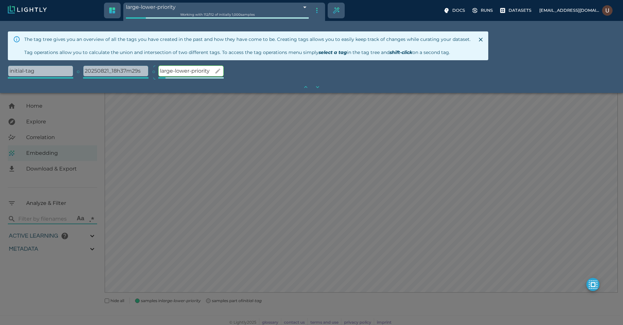
type input "73.7899689788818"
type input "9007199254740991"
type input "0.85562692889968"
type input "3.70062692889968"
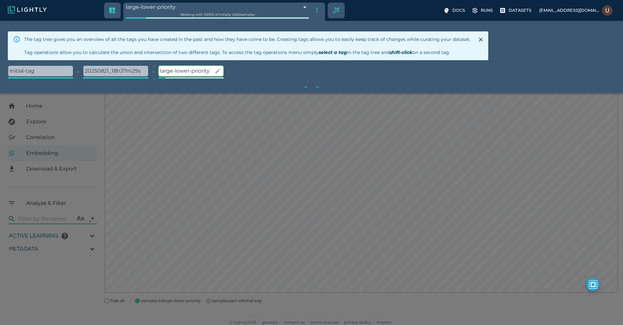
type input "19.5529689788818"
type input "73.7899689788818"
type input "0.85562692889968"
type input "3.70062692889968"
type input "19.5529689788818"
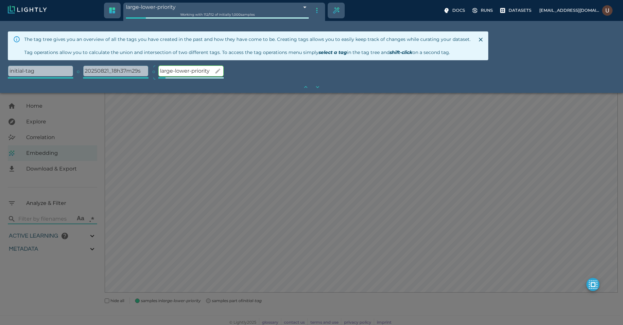
type input "73.7899689788818"
type input "0.85562692889968"
type input "3.70062692889968"
type input "19.5529689788818"
type input "73.7899689788818"
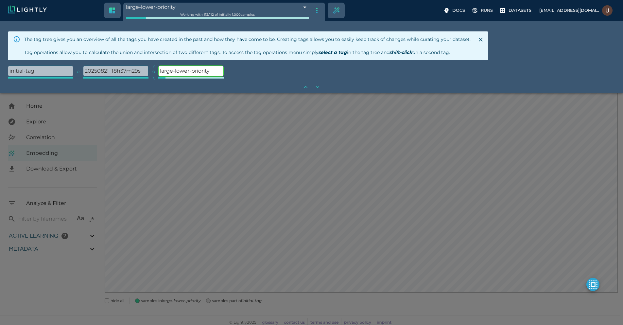
click at [153, 73] on icon at bounding box center [154, 71] width 8 height 8
click at [134, 70] on p "20250821_18h37m29s" at bounding box center [115, 71] width 65 height 10
type input "68a7676adc31fedef405bfe3"
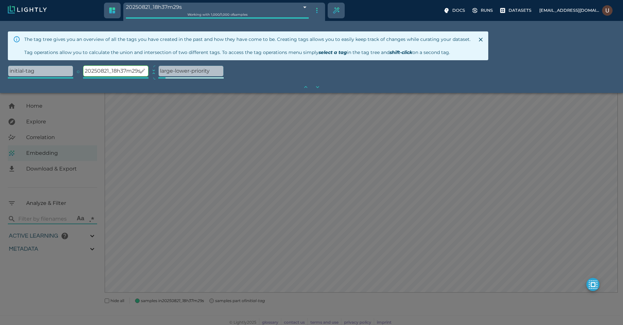
type input "9007199254740991"
type input "0.85562692889968"
type input "3.70062692889968"
type input "19.5529689788818"
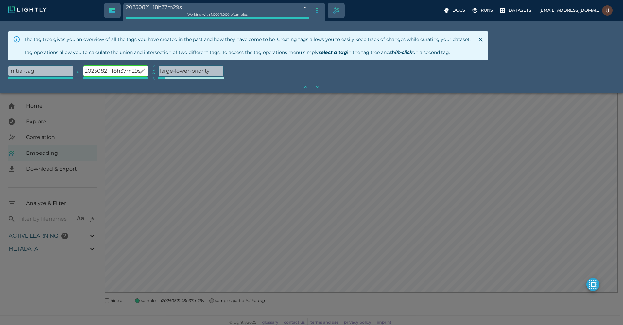
type input "73.7899689788818"
type input "0.85562692889968"
type input "3.70062692889968"
type input "19.5529689788818"
type input "73.7899689788818"
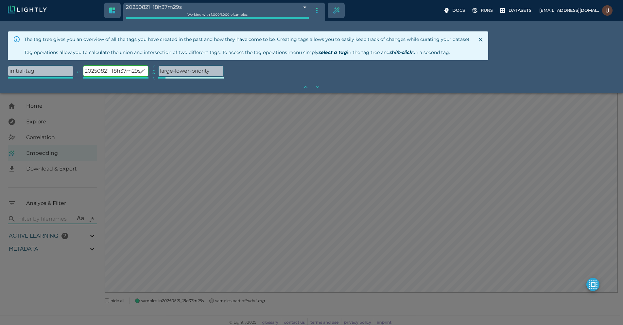
type input "0.85562692889968"
type input "3.70062692889968"
type input "19.5529689788818"
type input "73.7899689788818"
click at [178, 72] on p "large-lower-priority" at bounding box center [191, 71] width 65 height 10
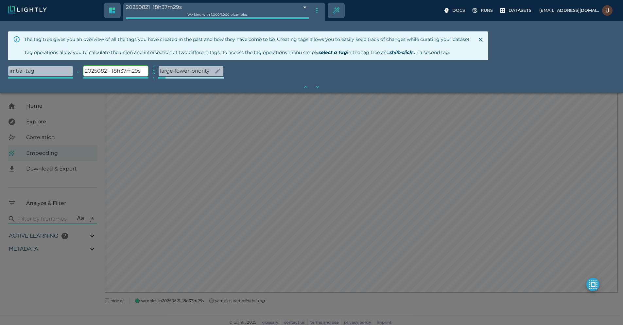
type input "68a78c1edc31fedef414ae5b"
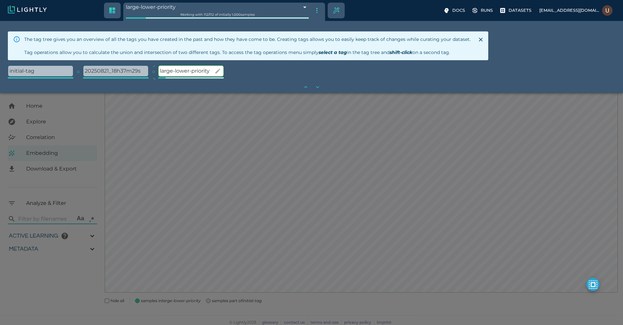
type input "0.85562692889968"
type input "3.70062692889968"
type input "19.5529689788818"
type input "73.7899689788818"
type input "0.85562692889968"
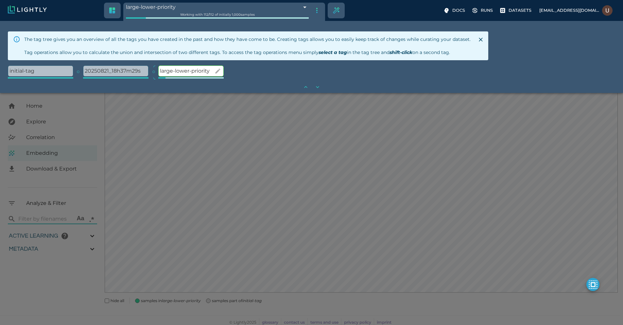
type input "3.70062692889968"
type input "19.5529689788818"
type input "73.7899689788818"
click at [313, 12] on icon "Hide tag tree" at bounding box center [317, 11] width 8 height 8
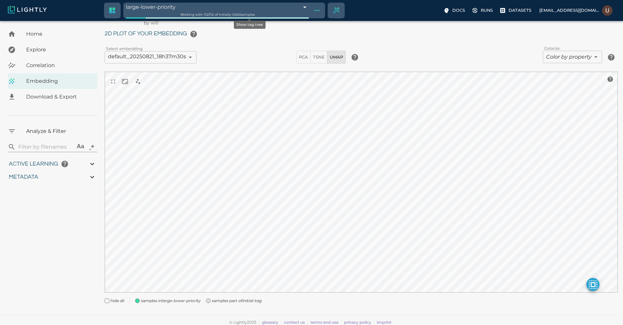
click at [313, 12] on icon "Show tag tree" at bounding box center [317, 11] width 8 height 8
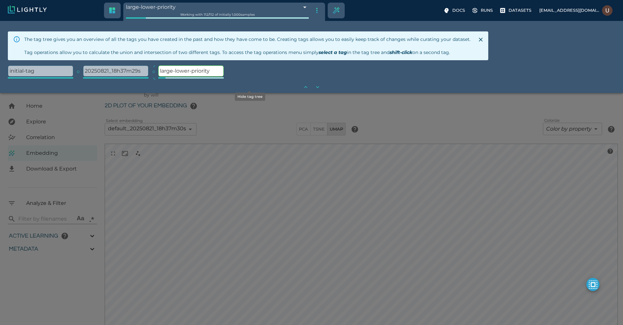
scroll to position [88, 0]
click at [124, 72] on p "20250821_18h37m29s" at bounding box center [115, 71] width 65 height 10
type input "68a7676adc31fedef405bfe3"
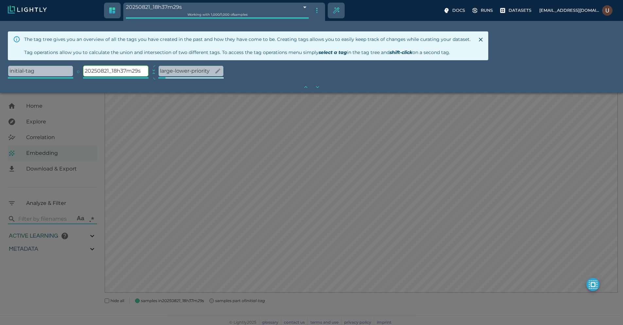
click at [192, 72] on p "large-lower-priority" at bounding box center [191, 71] width 65 height 10
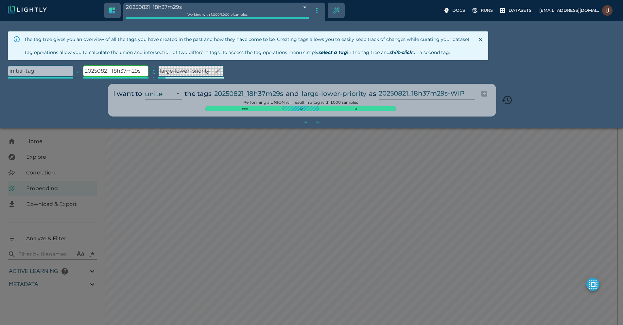
type input "9007199254740991"
type input "0.85562692889968"
type input "3.70062692889968"
type input "19.5529689788818"
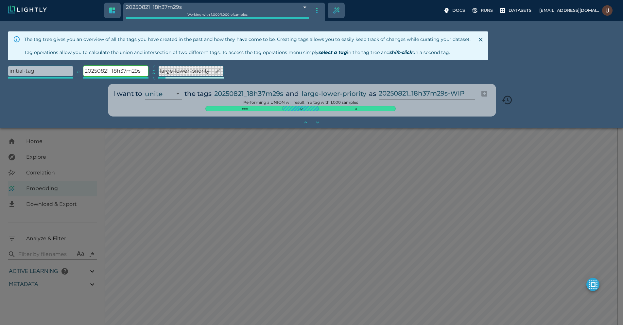
type input "73.7899689788818"
type input "9007199254740991"
type input "0.85562692889968"
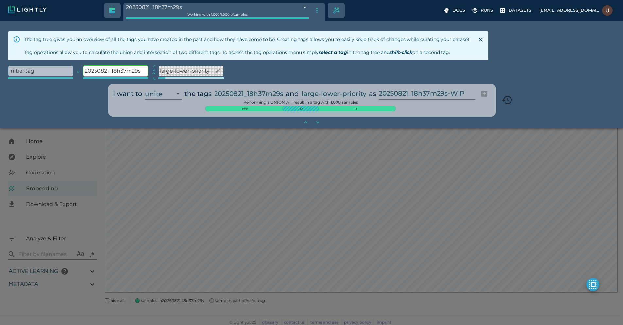
type input "3.70062692889968"
type input "19.5529689788818"
type input "73.7899689788818"
click at [145, 87] on select "unite intersect subtract" at bounding box center [163, 93] width 37 height 12
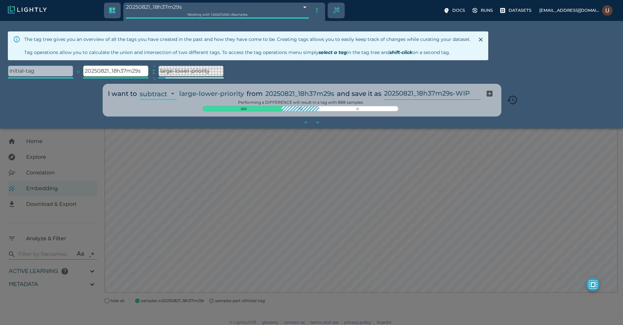
click at [416, 94] on input "20250821_18h37m29s-WIP" at bounding box center [431, 93] width 94 height 12
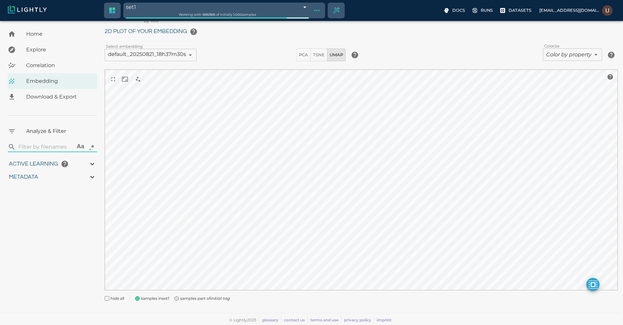
scroll to position [16, 0]
click at [233, 8] on body "set1 68a78cdbdc31fedef414bfc4 Working with 888 / 888 of initially 1,000 samples…" at bounding box center [311, 166] width 623 height 322
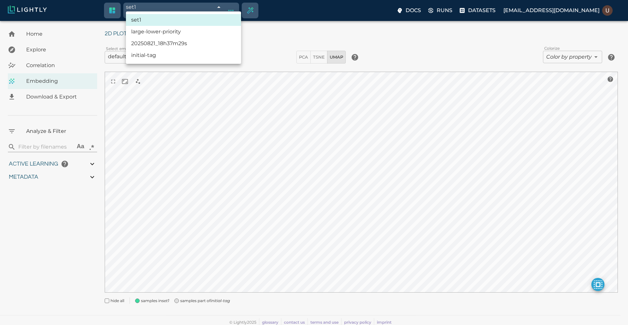
click at [233, 8] on div at bounding box center [314, 162] width 628 height 325
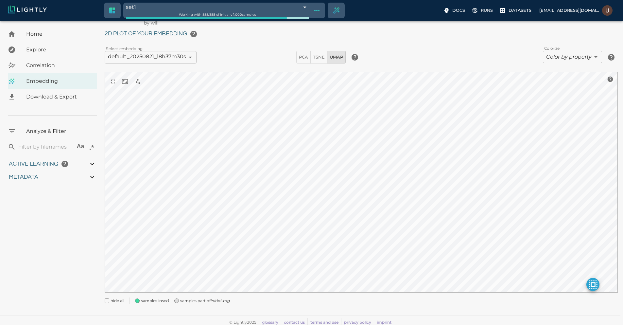
click at [72, 95] on span "Download & Export" at bounding box center [59, 97] width 66 height 8
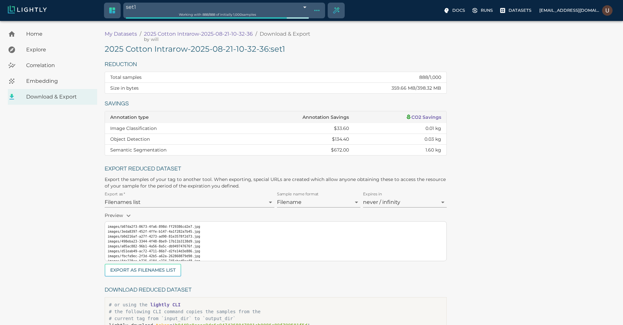
click at [254, 50] on h5 "2025 Cotton Intrarow-2025-08-21-10-32-36 : set1" at bounding box center [276, 49] width 342 height 10
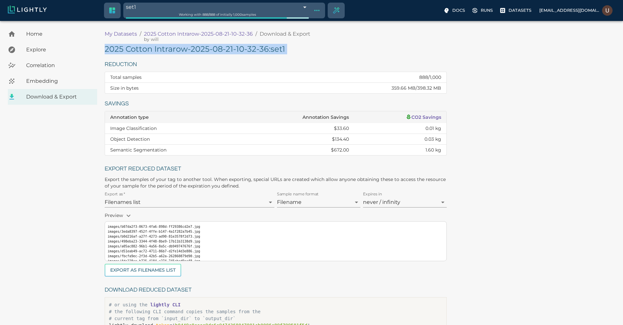
click at [254, 50] on h5 "2025 Cotton Intrarow-2025-08-21-10-32-36 : set1" at bounding box center [276, 49] width 342 height 10
copy h5 "2025 Cotton Intrarow-2025-08-21-10-32-36 : set1"
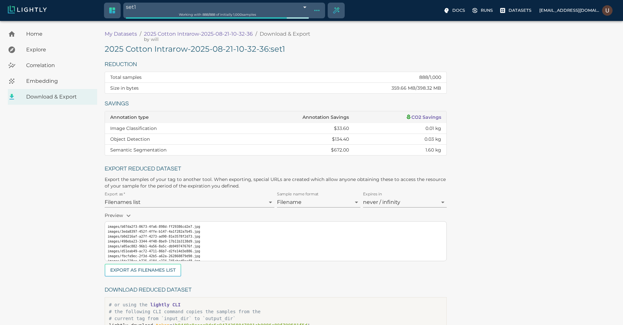
click at [451, 99] on div "2025 Cotton Intrarow-2025-08-21-10-32-36 : set1 Reduction Total samples 888 / 1…" at bounding box center [361, 193] width 513 height 299
click at [66, 74] on div "Embedding" at bounding box center [52, 81] width 89 height 16
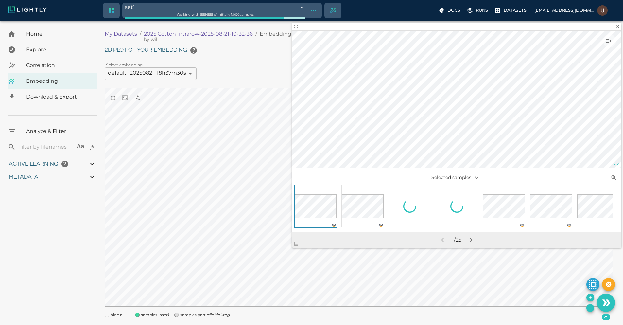
click at [186, 297] on body "set1 68a78cdbdc31fedef414bfc4 Working with 888 / 888 of initially 1,000 samples…" at bounding box center [311, 181] width 623 height 320
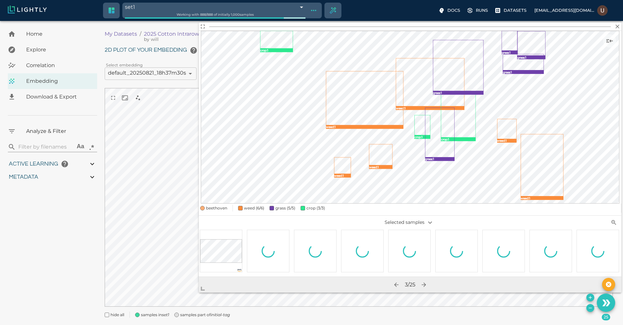
scroll to position [0, 520]
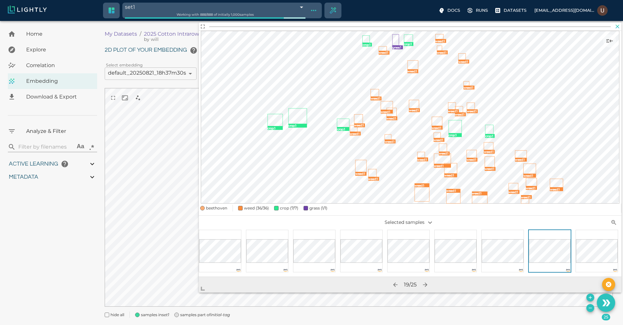
click at [616, 29] on icon "button" at bounding box center [617, 26] width 7 height 7
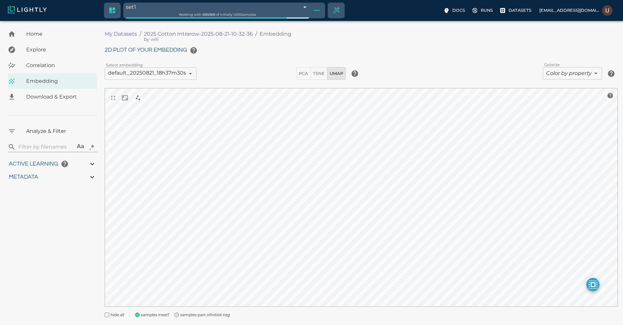
click at [425, 324] on html "set1 68a78cdbdc31fedef414bfc4 Working with 888 / 888 of initially 1,000 samples…" at bounding box center [311, 170] width 623 height 341
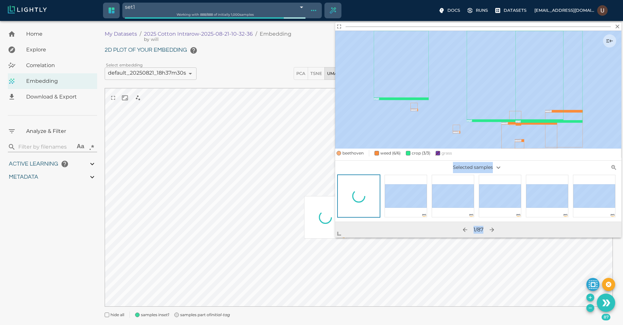
click at [253, 280] on body "set1 68a78cdbdc31fedef414bfc4 Working with 888 / 888 of initially 1,000 samples…" at bounding box center [311, 181] width 623 height 320
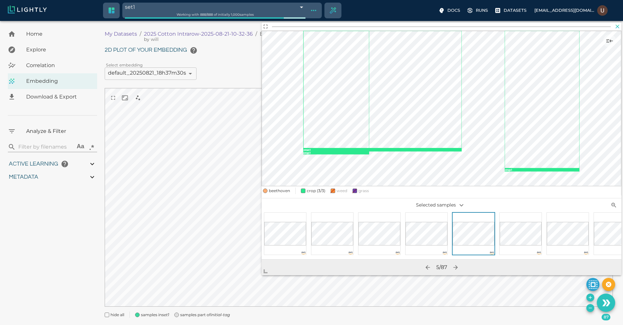
click at [619, 27] on icon "button" at bounding box center [617, 26] width 7 height 7
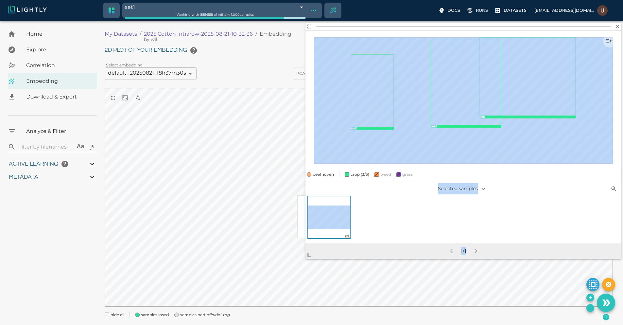
scroll to position [16, 0]
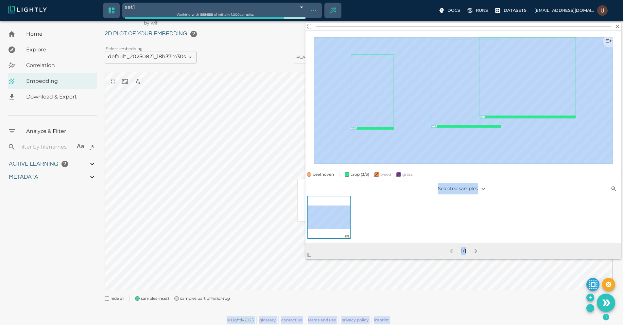
drag, startPoint x: 366, startPoint y: 214, endPoint x: 124, endPoint y: 324, distance: 266.3
click at [124, 324] on body "set1 68a78cdbdc31fedef414bfc4 Working with 888 / 888 of initially 1,000 samples…" at bounding box center [311, 165] width 623 height 320
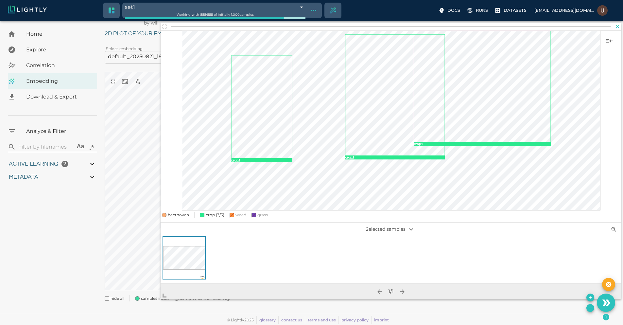
click at [618, 27] on icon "button" at bounding box center [617, 26] width 7 height 7
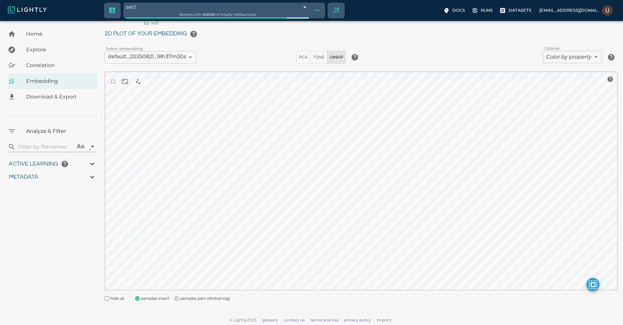
click at [204, 63] on div "Select embedding default_20250821_18h37m30s 68a7676b4a952fc048fb8e34 ​" at bounding box center [198, 55] width 192 height 15
drag, startPoint x: 388, startPoint y: 11, endPoint x: 385, endPoint y: 14, distance: 4.2
click at [388, 12] on div "set1 68a78cdbdc31fedef414bfc4 Working with 888 / 888 of initially 1,000 samples" at bounding box center [272, 11] width 337 height 16
